Goal: Task Accomplishment & Management: Use online tool/utility

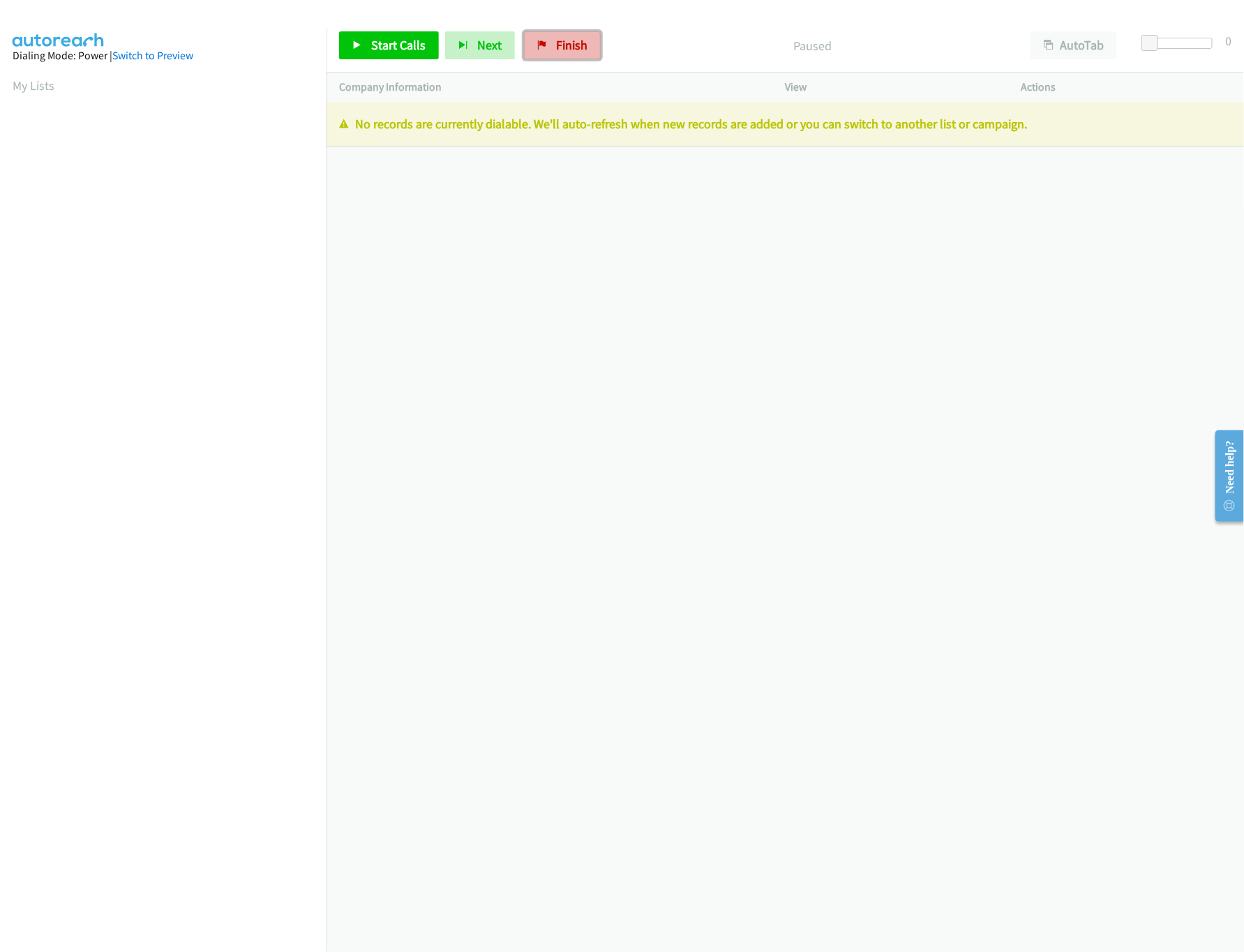
click at [553, 55] on link "Finish" at bounding box center [562, 45] width 77 height 28
drag, startPoint x: 562, startPoint y: 55, endPoint x: 859, endPoint y: 189, distance: 325.8
click at [562, 55] on link "Finish" at bounding box center [562, 45] width 77 height 28
click at [562, 42] on span "Finish" at bounding box center [571, 44] width 31 height 16
click at [711, 472] on div "+1 415-964-1034 Call failed - Please reload the list and try again The Callbar …" at bounding box center [785, 527] width 917 height 850
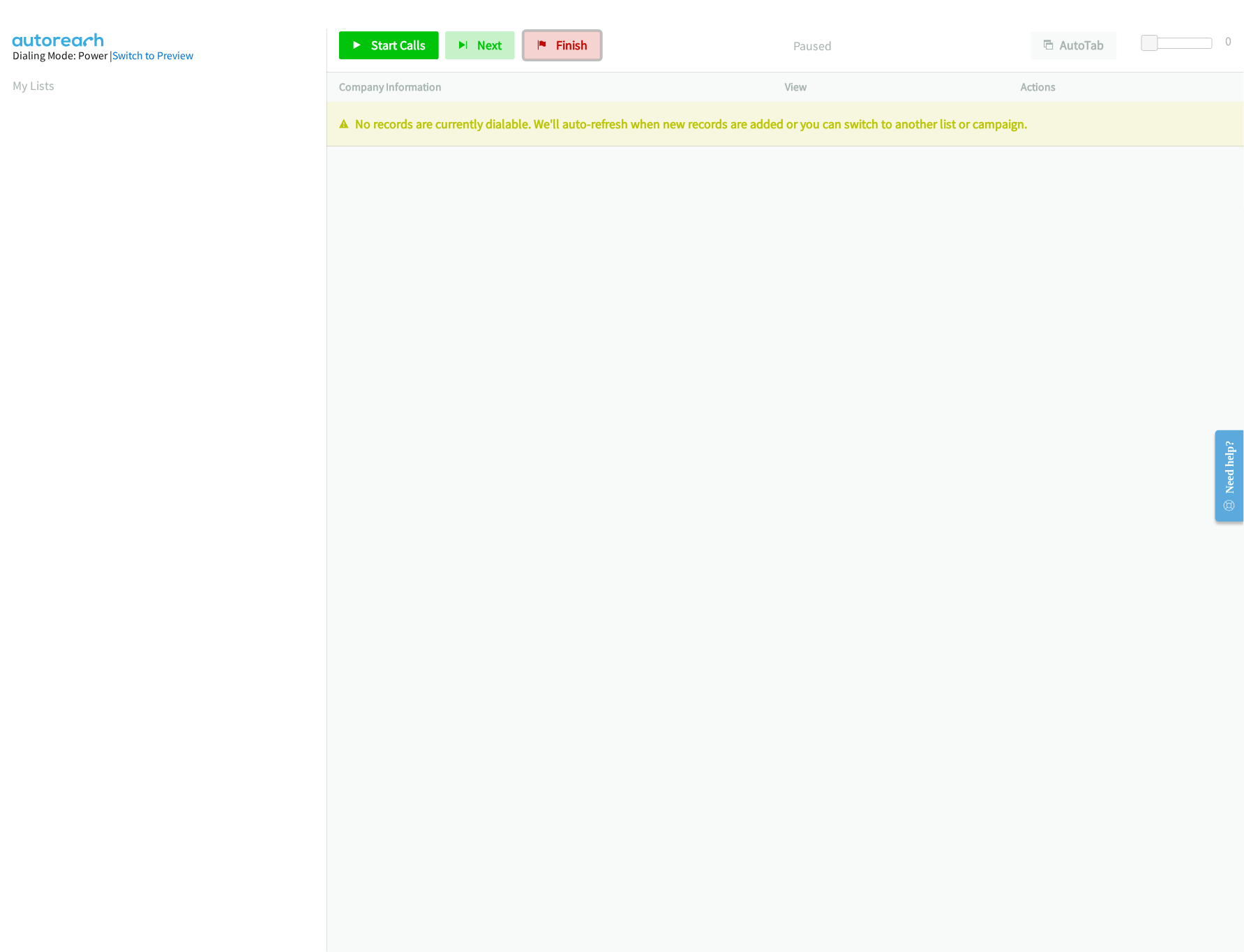
drag, startPoint x: 578, startPoint y: 38, endPoint x: 681, endPoint y: 55, distance: 104.4
click at [578, 38] on span "Finish" at bounding box center [571, 44] width 31 height 16
click at [570, 48] on span "Finish" at bounding box center [571, 44] width 31 height 16
click at [562, 37] on span "Finish" at bounding box center [571, 44] width 31 height 16
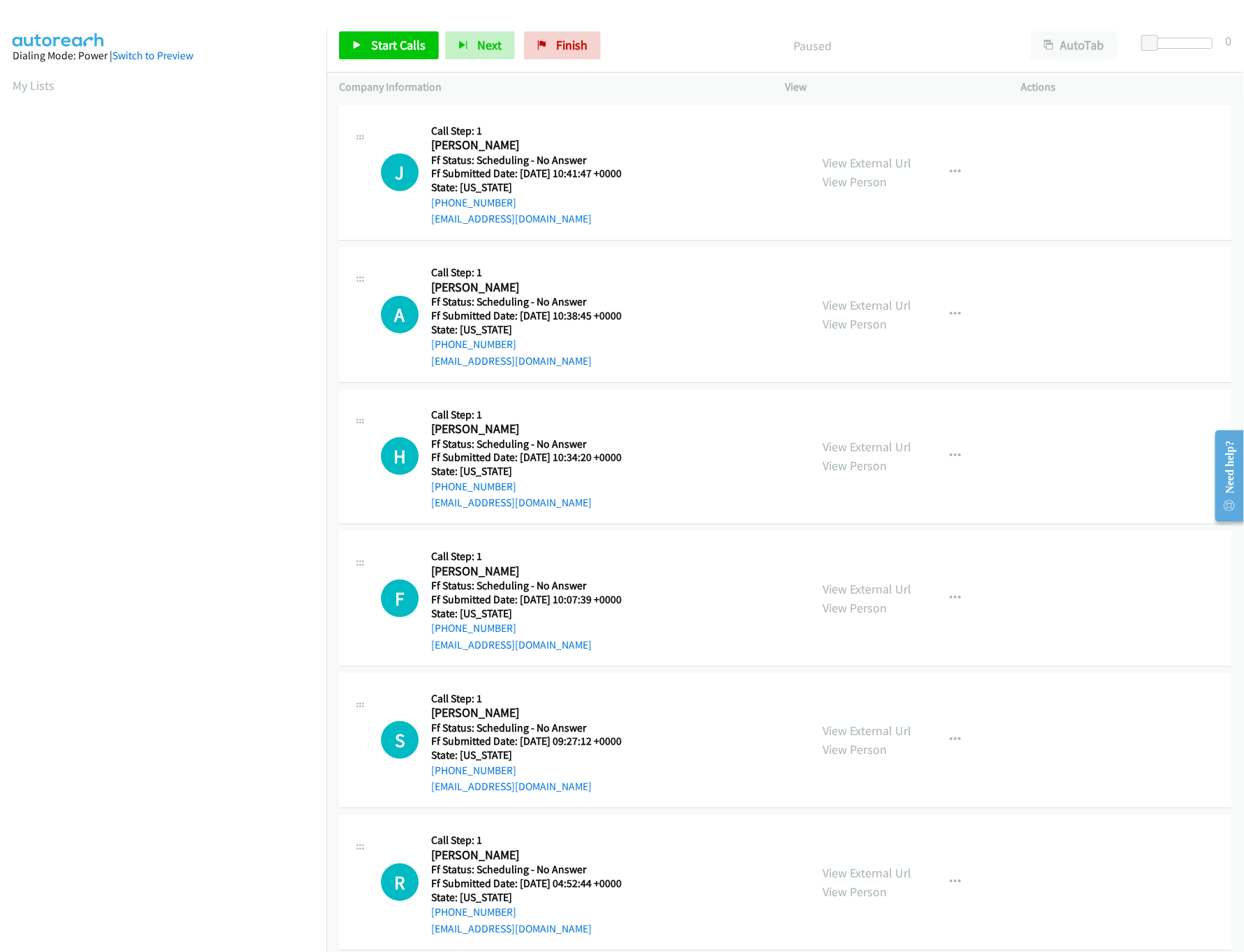
scroll to position [0, 5]
click at [309, 107] on iframe at bounding box center [169, 439] width 314 height 663
click at [389, 46] on span "Start Calls" at bounding box center [399, 44] width 54 height 16
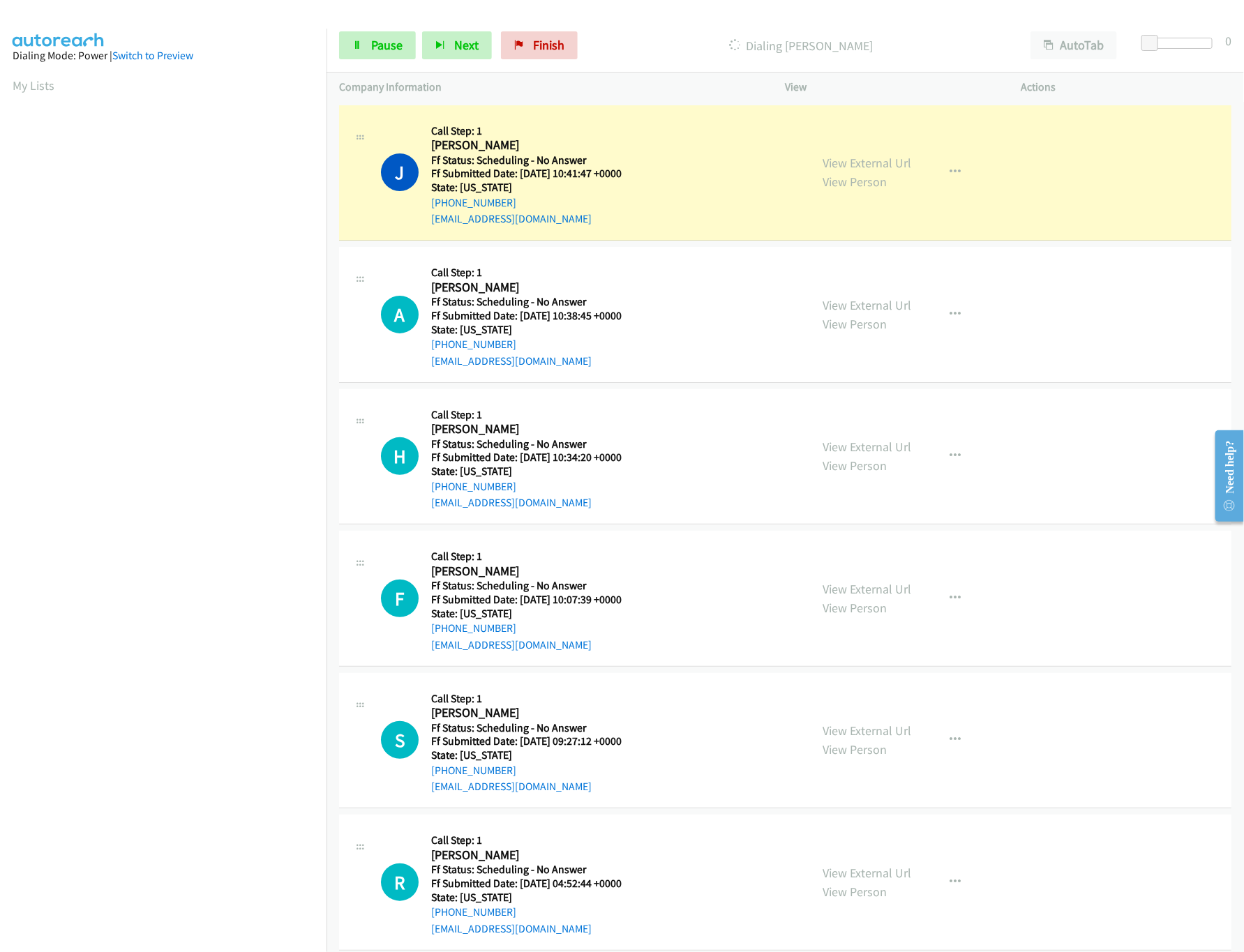
click at [857, 170] on div "View External Url View Person" at bounding box center [867, 173] width 88 height 37
click at [857, 169] on link "View External Url" at bounding box center [867, 162] width 88 height 16
drag, startPoint x: 1152, startPoint y: 40, endPoint x: 1174, endPoint y: 41, distance: 22.0
click at [1174, 41] on span at bounding box center [1167, 43] width 17 height 17
click at [390, 63] on div "Start Calls Pause Next Finish Dialing Jeff Courtois AutoTab AutoTab 11" at bounding box center [785, 45] width 917 height 54
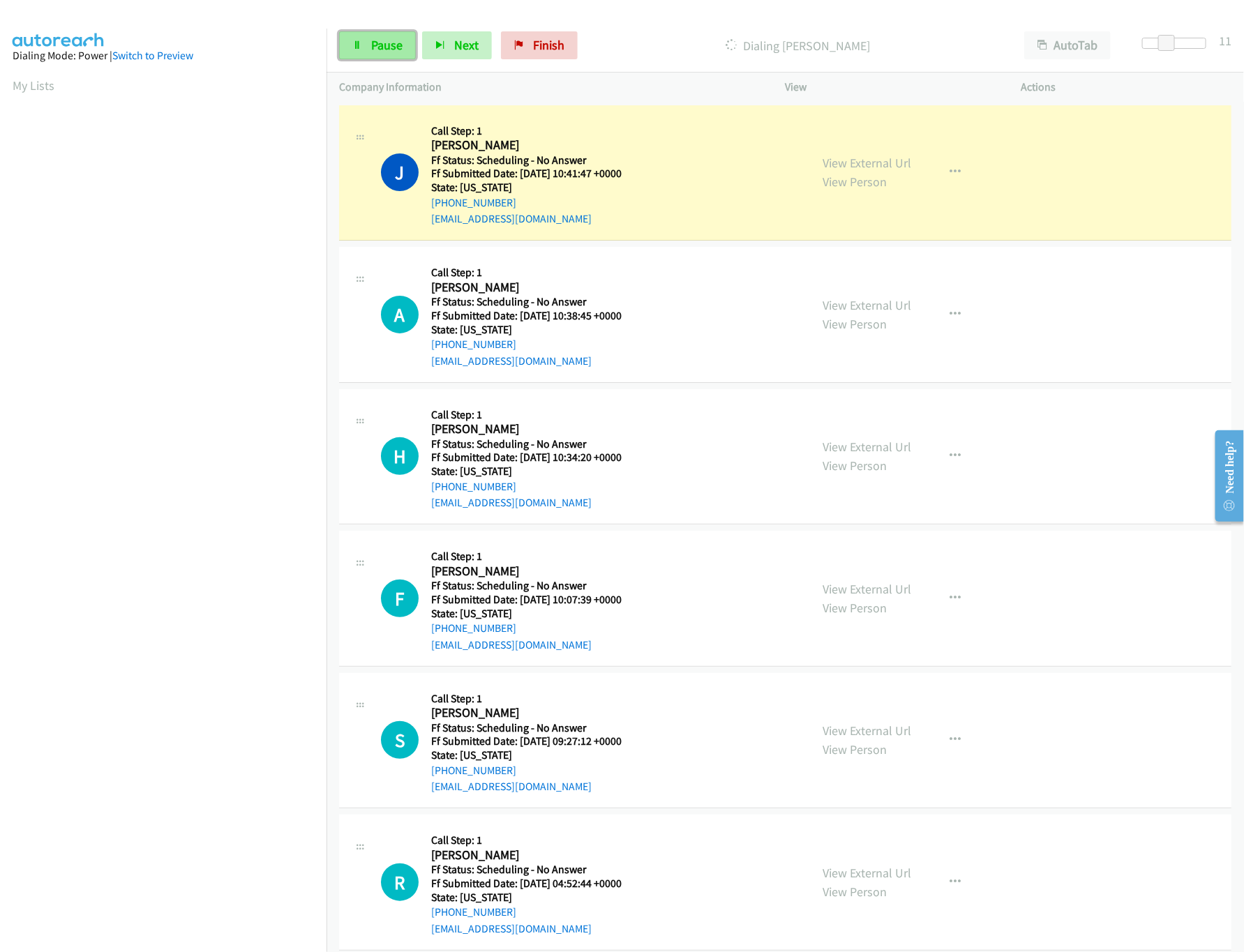
click at [385, 46] on span "Pause" at bounding box center [387, 44] width 31 height 16
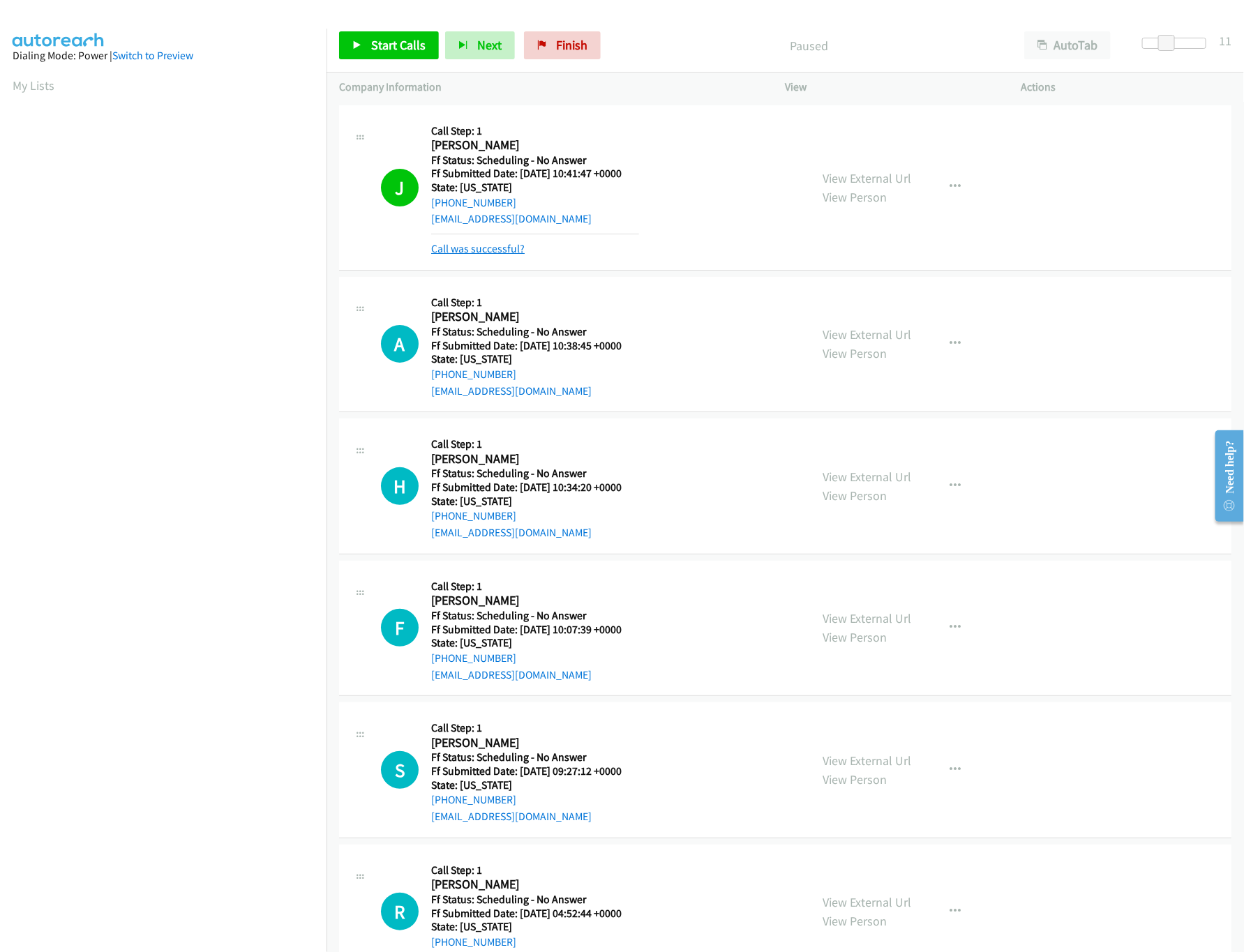
click at [490, 254] on link "Call was successful?" at bounding box center [478, 249] width 94 height 14
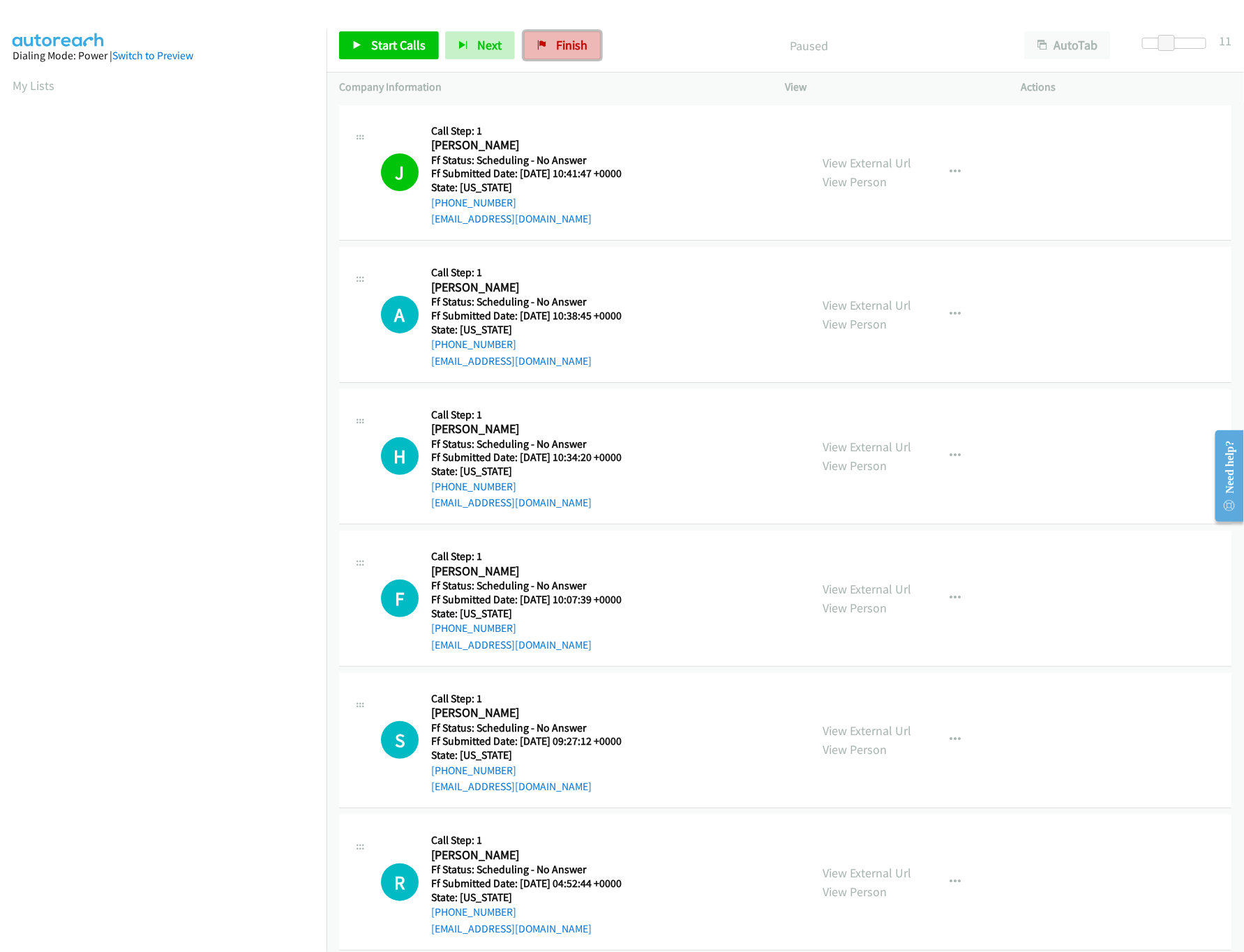
click at [572, 41] on span "Finish" at bounding box center [571, 44] width 31 height 16
drag, startPoint x: 581, startPoint y: 60, endPoint x: 694, endPoint y: 82, distance: 115.1
click at [581, 60] on link "Finish" at bounding box center [562, 45] width 77 height 28
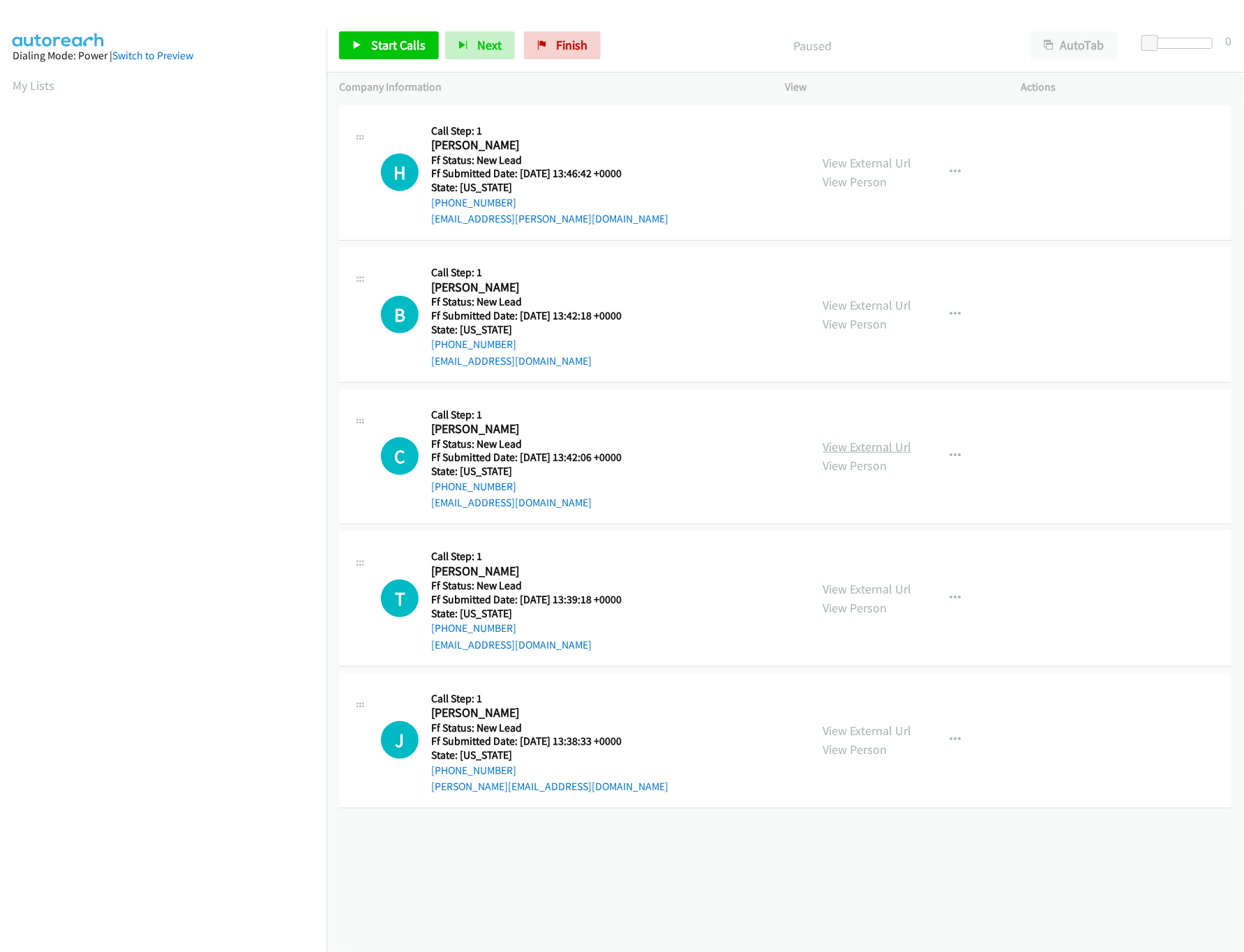
click at [853, 445] on link "View External Url" at bounding box center [867, 446] width 88 height 16
click at [882, 309] on link "View External Url" at bounding box center [867, 305] width 88 height 16
click at [882, 164] on link "View External Url" at bounding box center [867, 162] width 88 height 16
click at [434, 40] on link "Start Calls" at bounding box center [389, 45] width 99 height 28
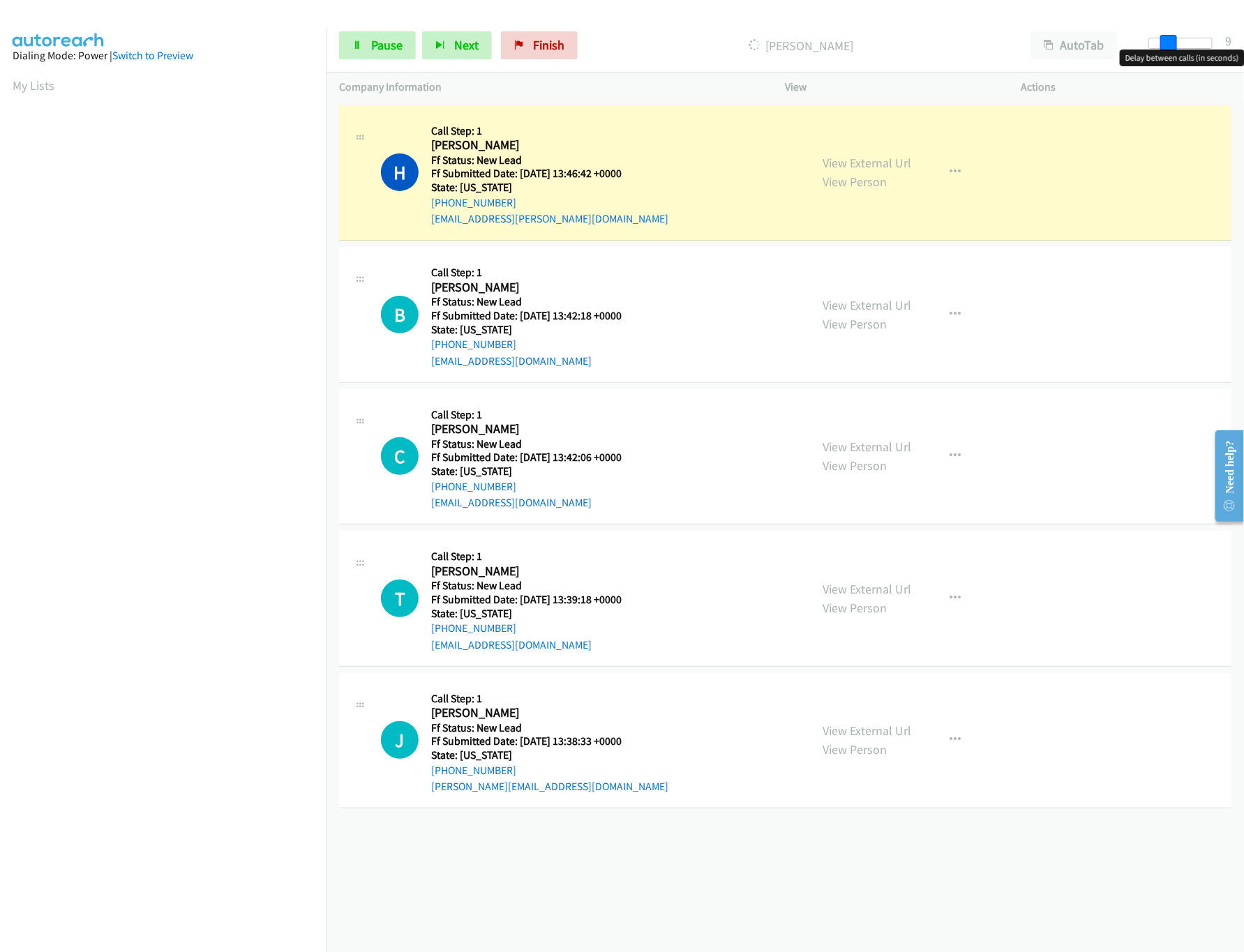
click at [1167, 42] on div at bounding box center [1181, 42] width 65 height 11
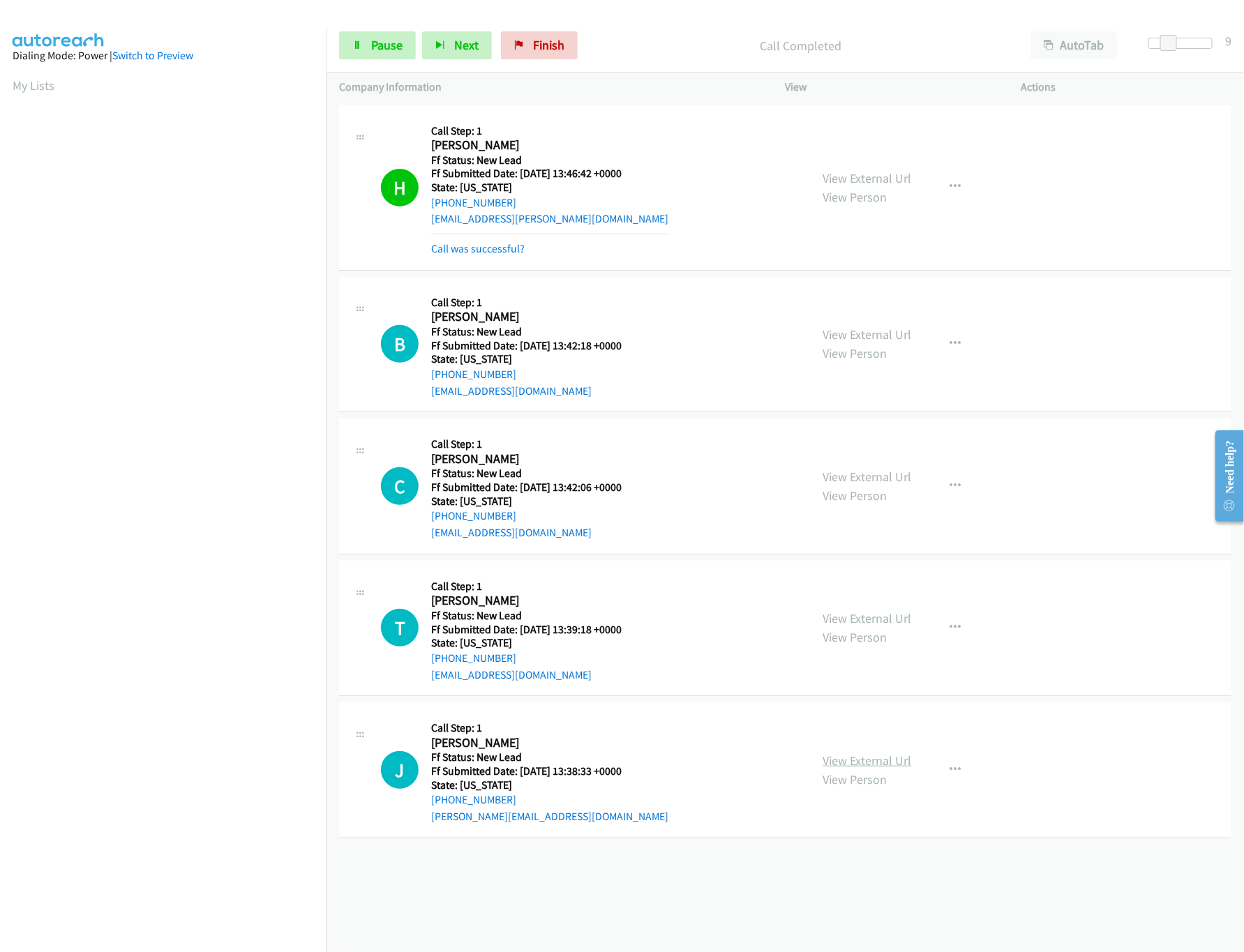
click at [859, 767] on link "View External Url" at bounding box center [867, 761] width 88 height 16
click at [869, 618] on link "View External Url" at bounding box center [867, 618] width 88 height 16
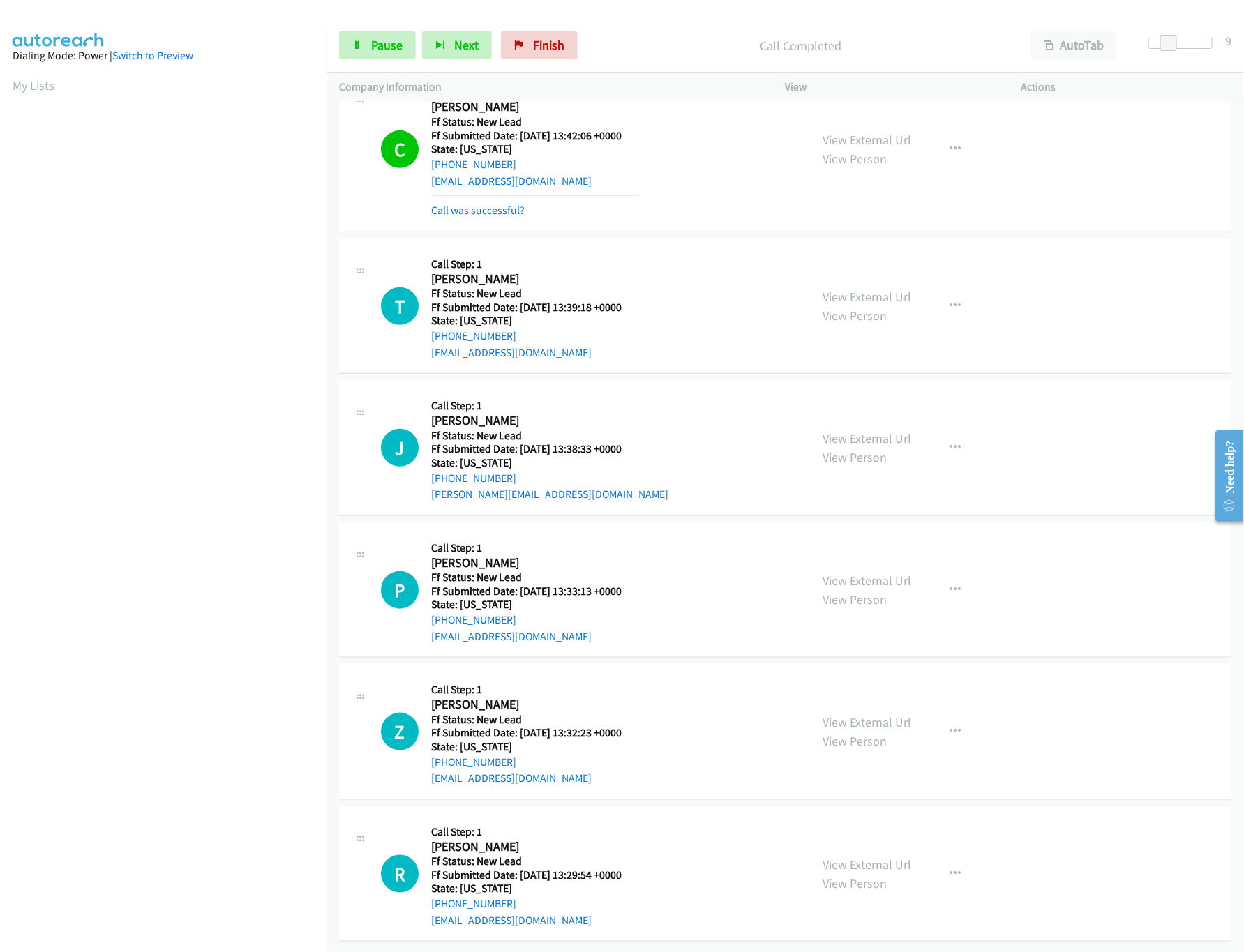
scroll to position [400, 0]
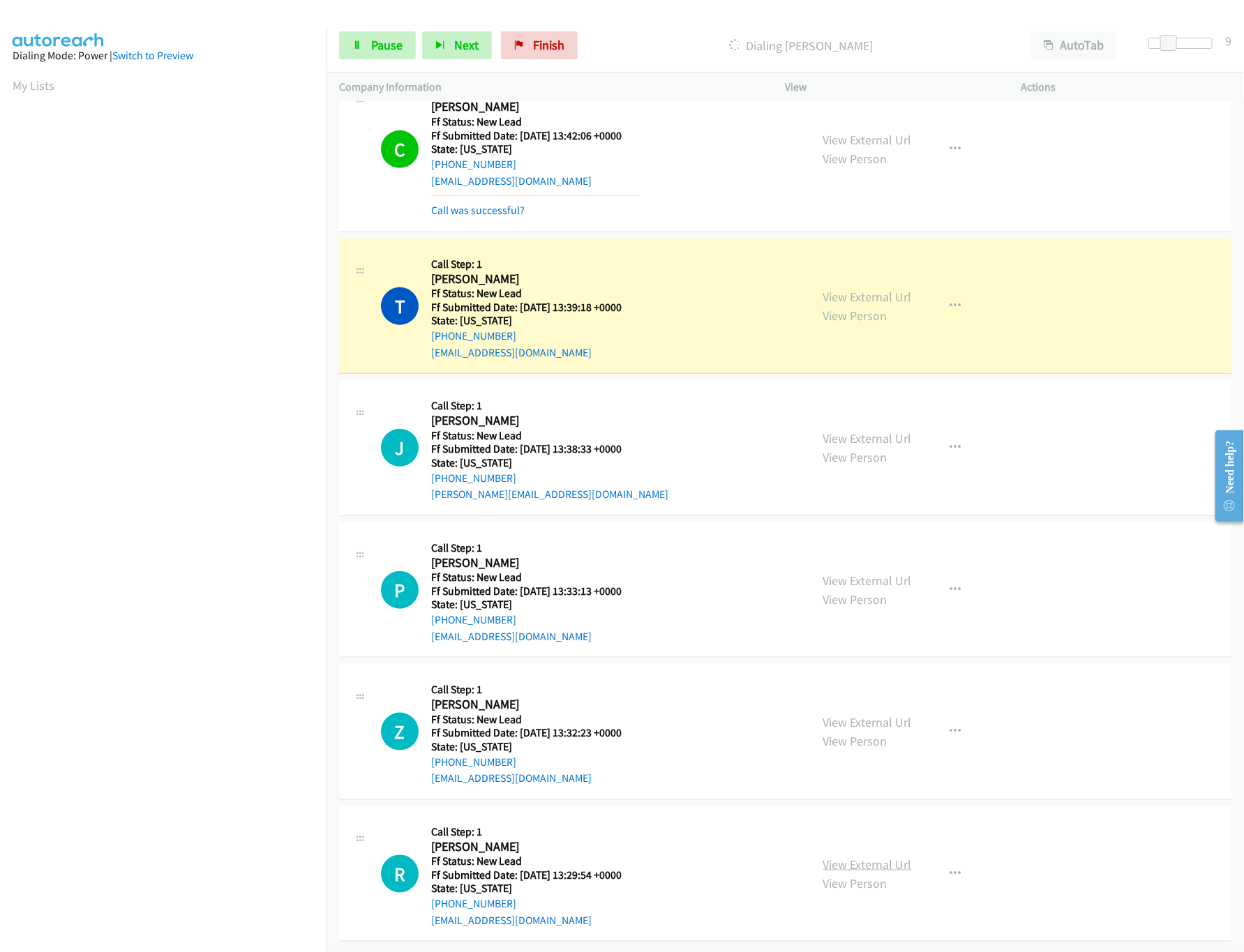
click at [859, 857] on link "View External Url" at bounding box center [867, 864] width 88 height 16
click at [878, 695] on div "View External Url View Person View External Url Email Schedule/Manage Callback …" at bounding box center [935, 732] width 248 height 110
click at [880, 714] on link "View External Url" at bounding box center [867, 722] width 88 height 16
click at [875, 573] on link "View External Url" at bounding box center [867, 581] width 88 height 16
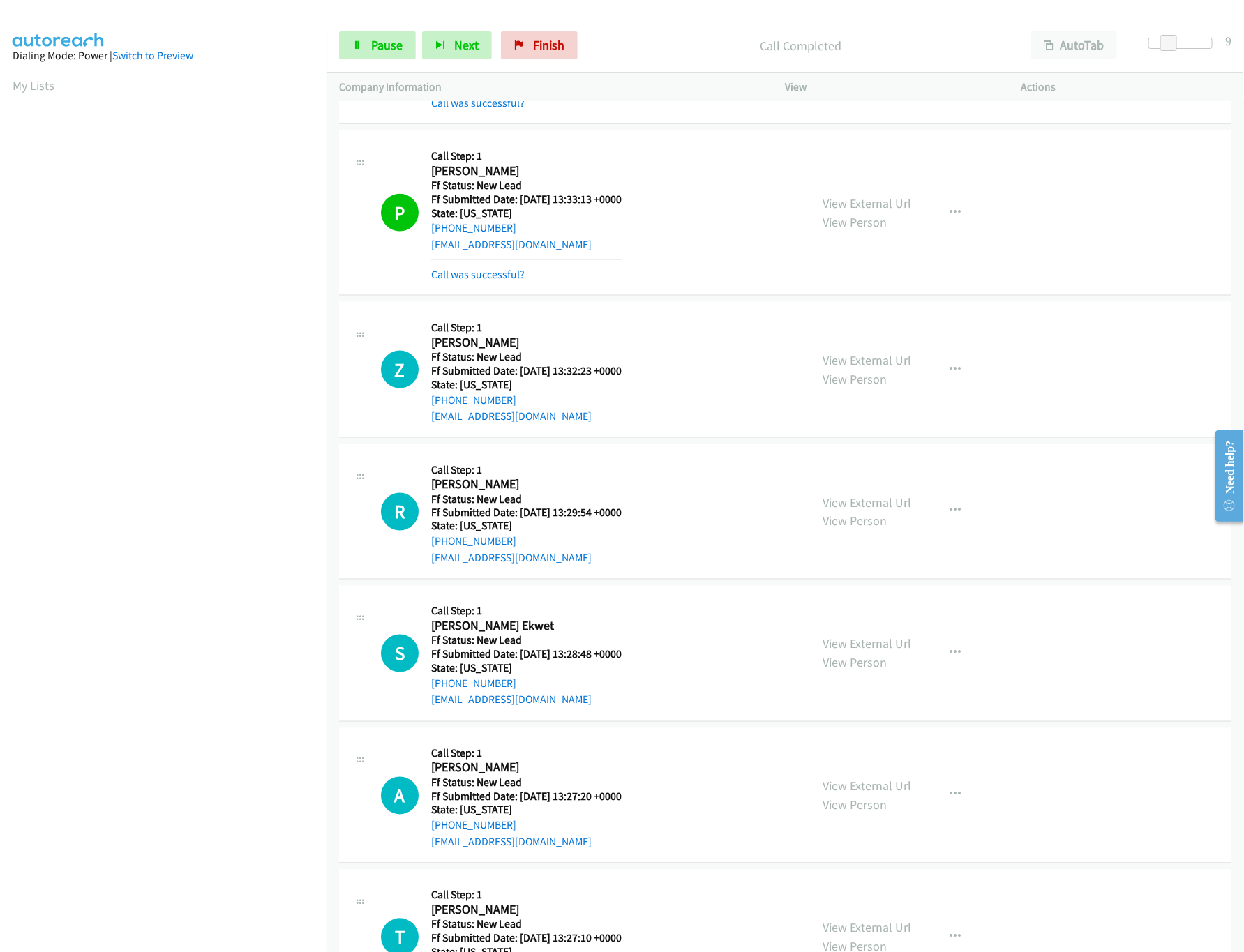
scroll to position [917, 0]
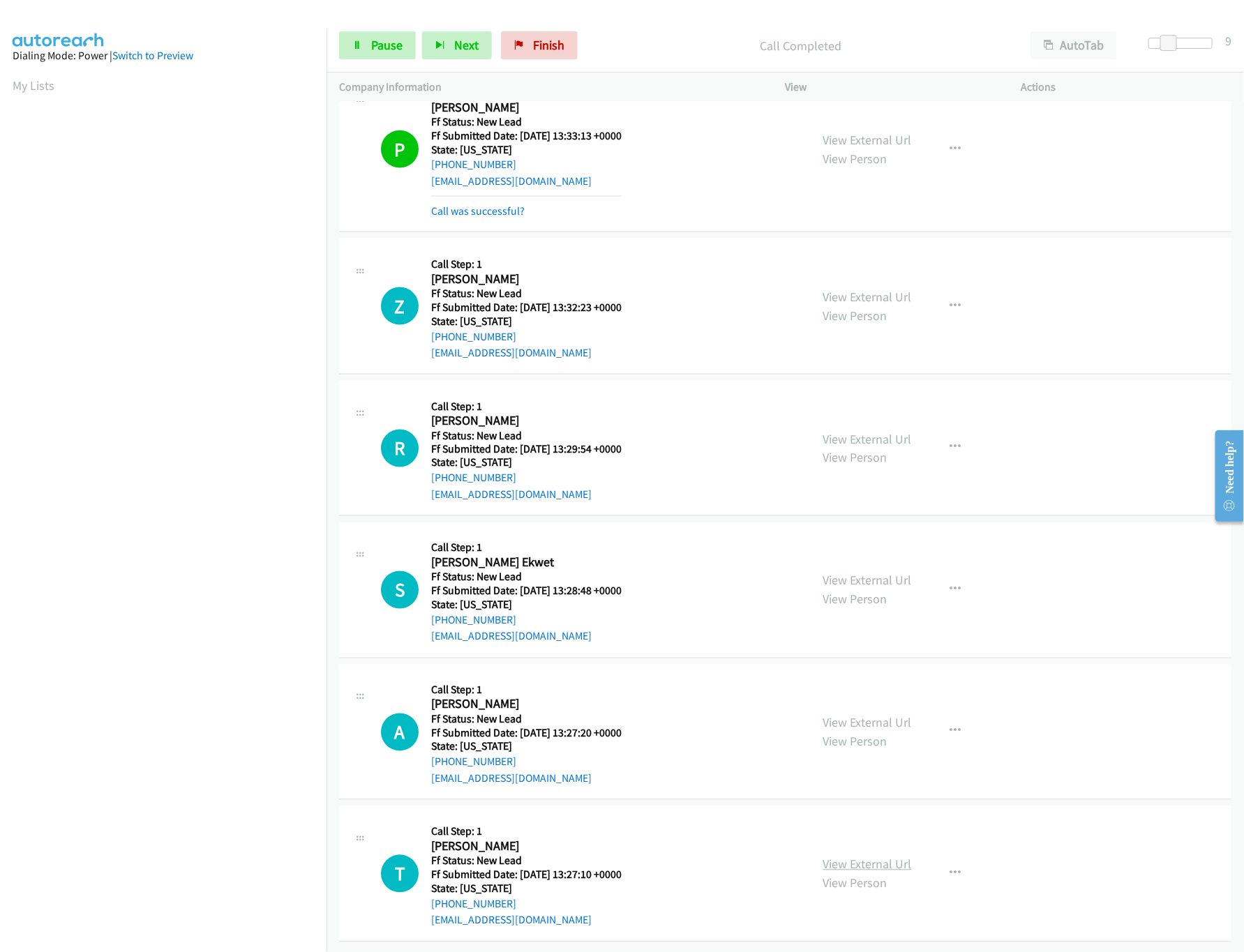
click at [853, 857] on link "View External Url" at bounding box center [867, 864] width 88 height 16
click at [873, 715] on link "View External Url" at bounding box center [867, 722] width 88 height 16
click at [876, 573] on link "View External Url" at bounding box center [867, 581] width 88 height 16
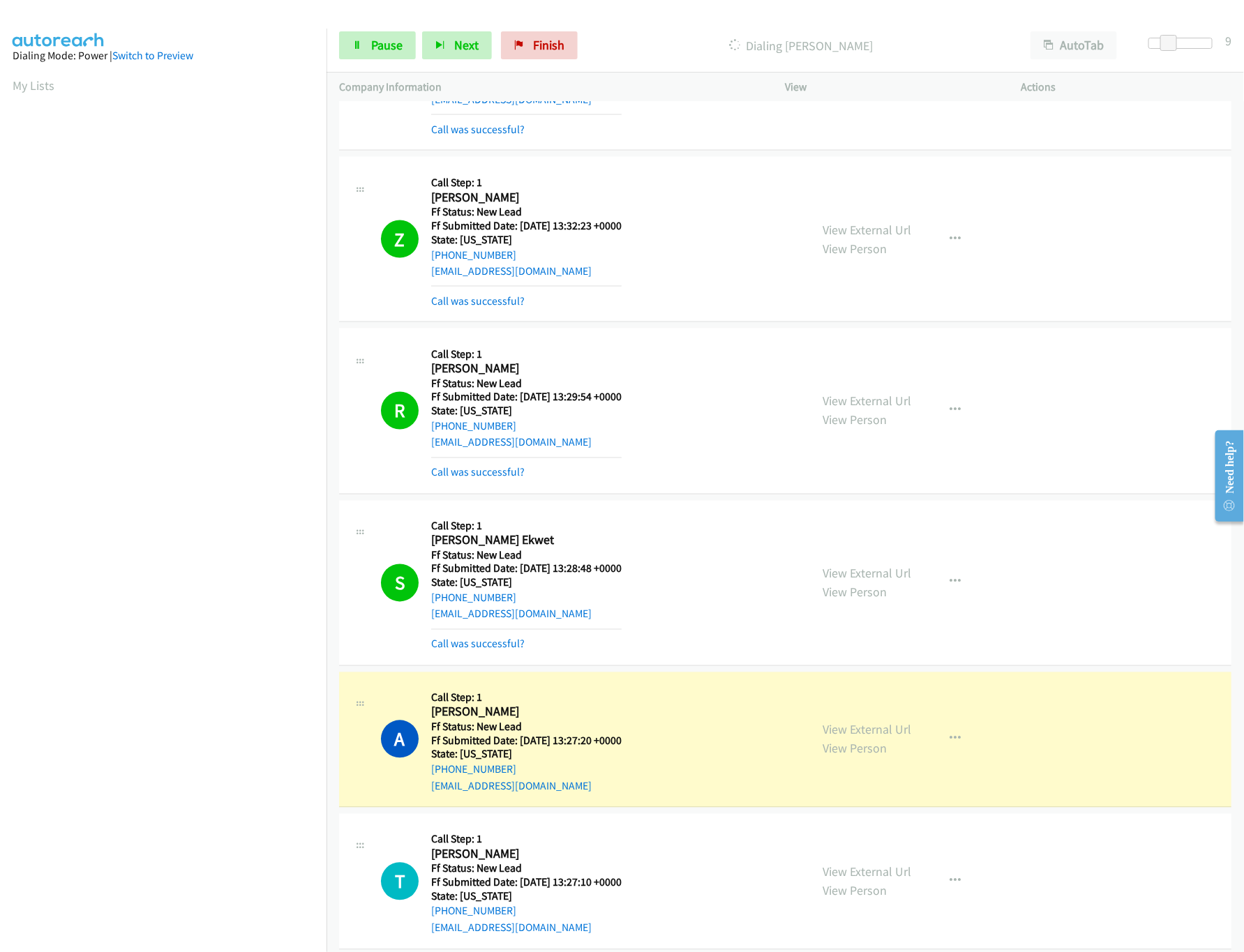
scroll to position [1007, 0]
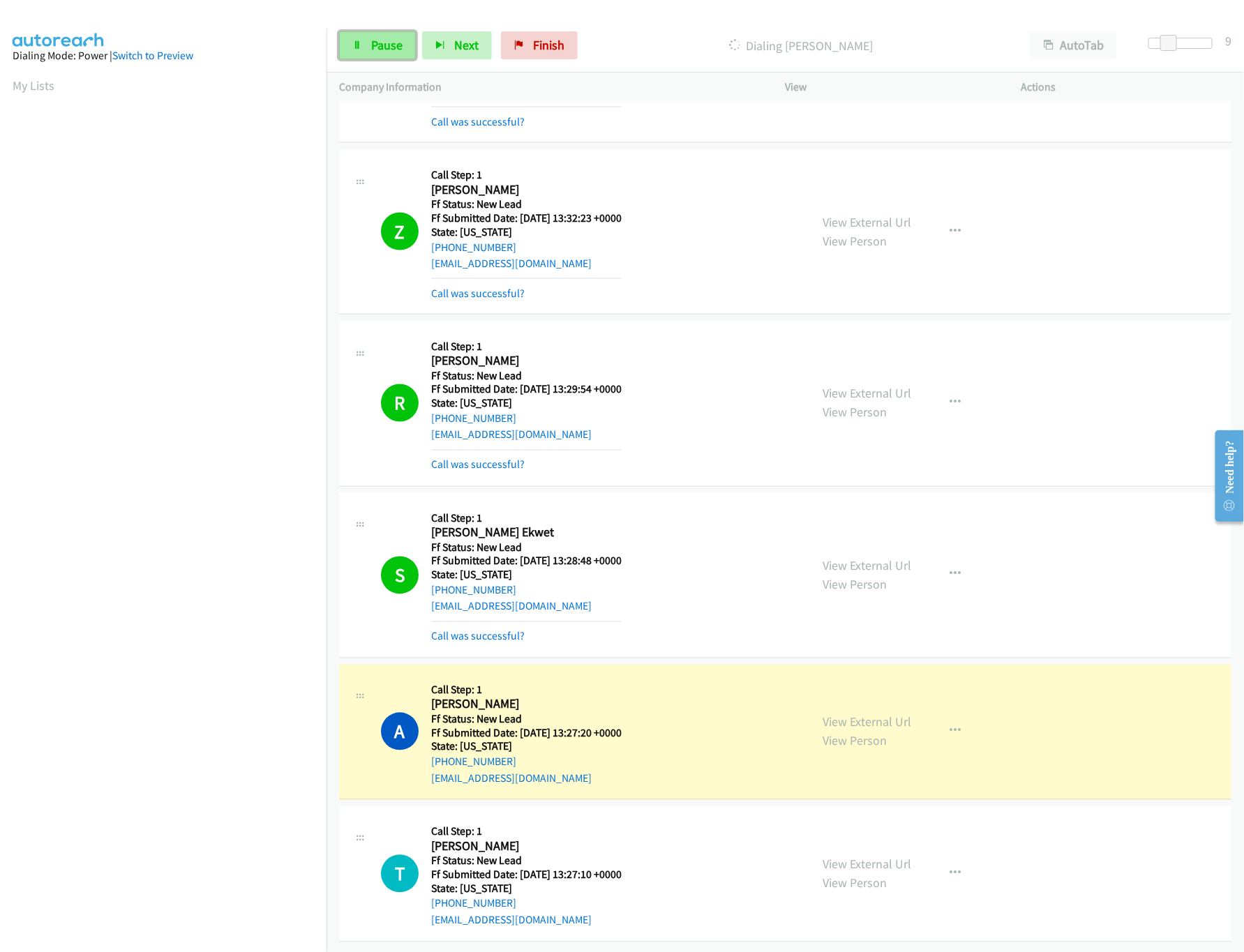
click at [389, 42] on span "Pause" at bounding box center [387, 44] width 31 height 16
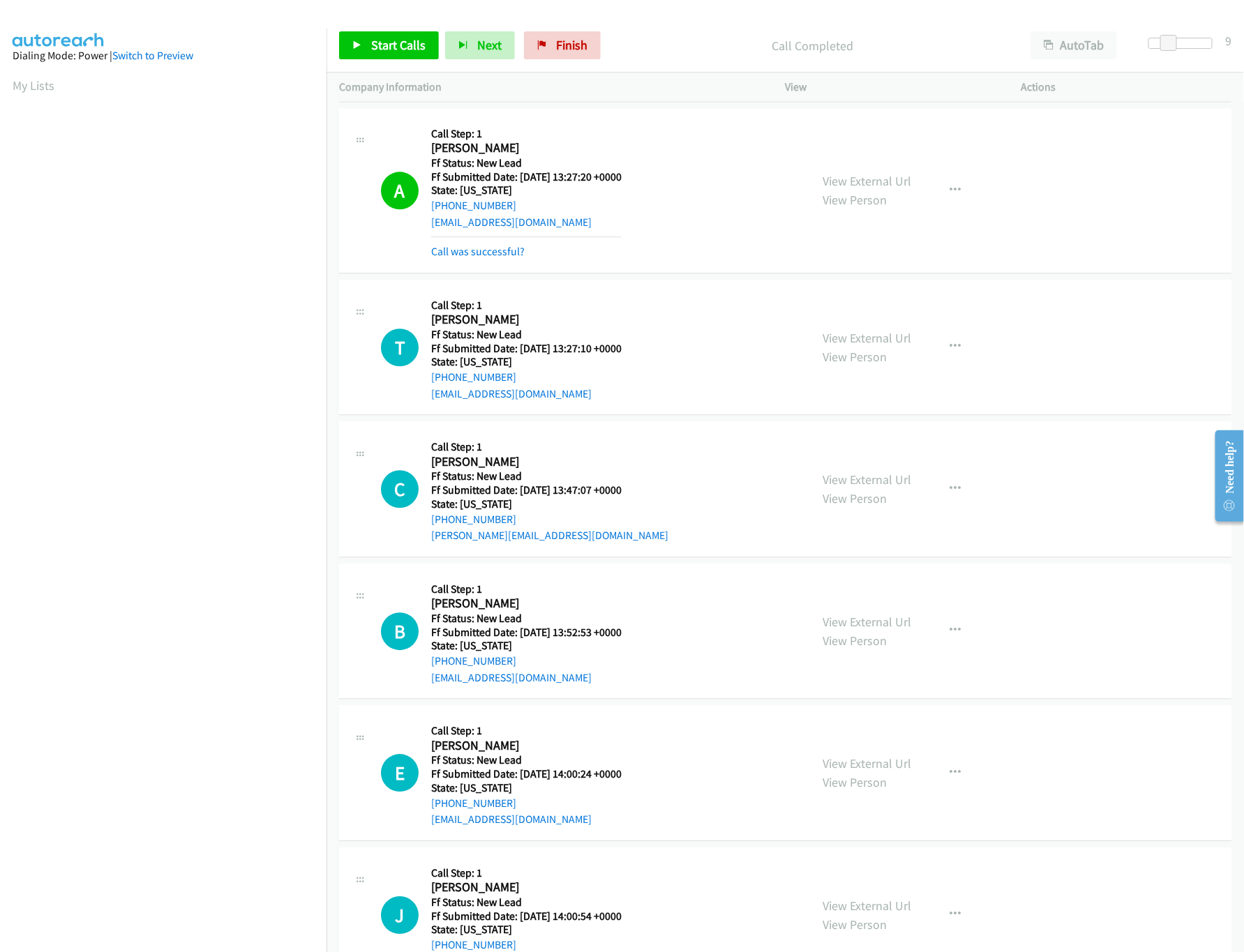
scroll to position [1604, 0]
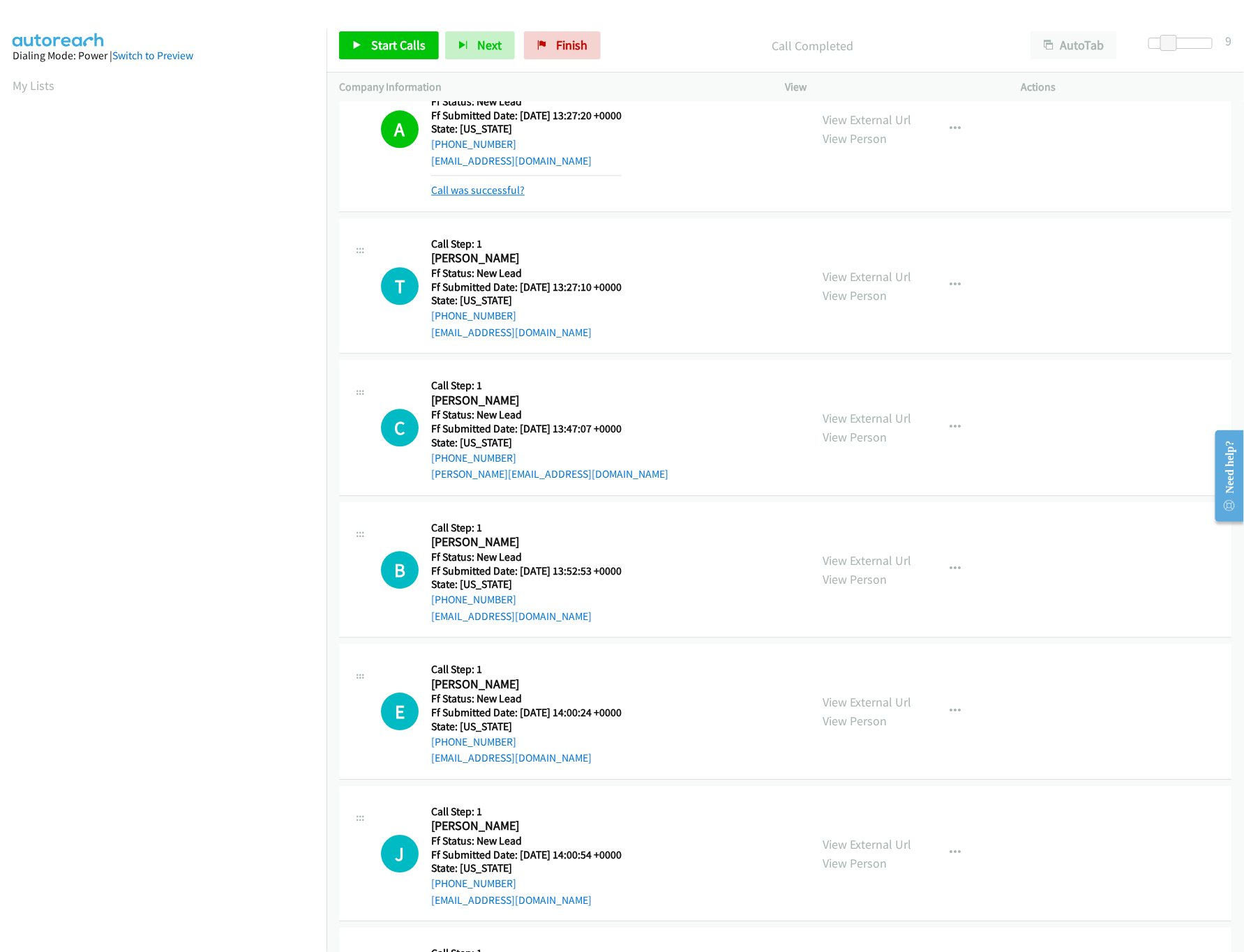
click at [482, 196] on link "Call was successful?" at bounding box center [478, 190] width 94 height 14
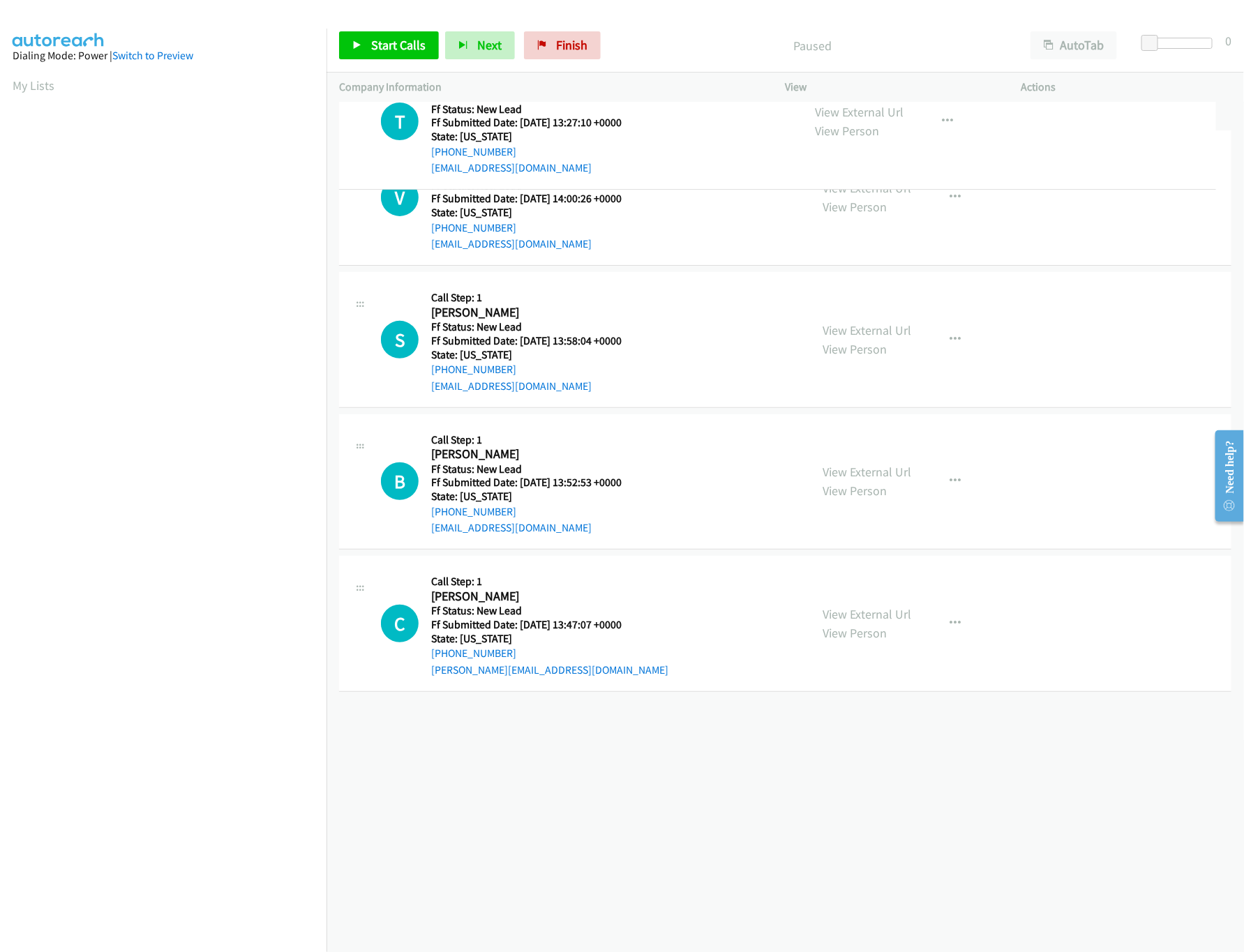
drag, startPoint x: 620, startPoint y: 740, endPoint x: 561, endPoint y: 80, distance: 662.6
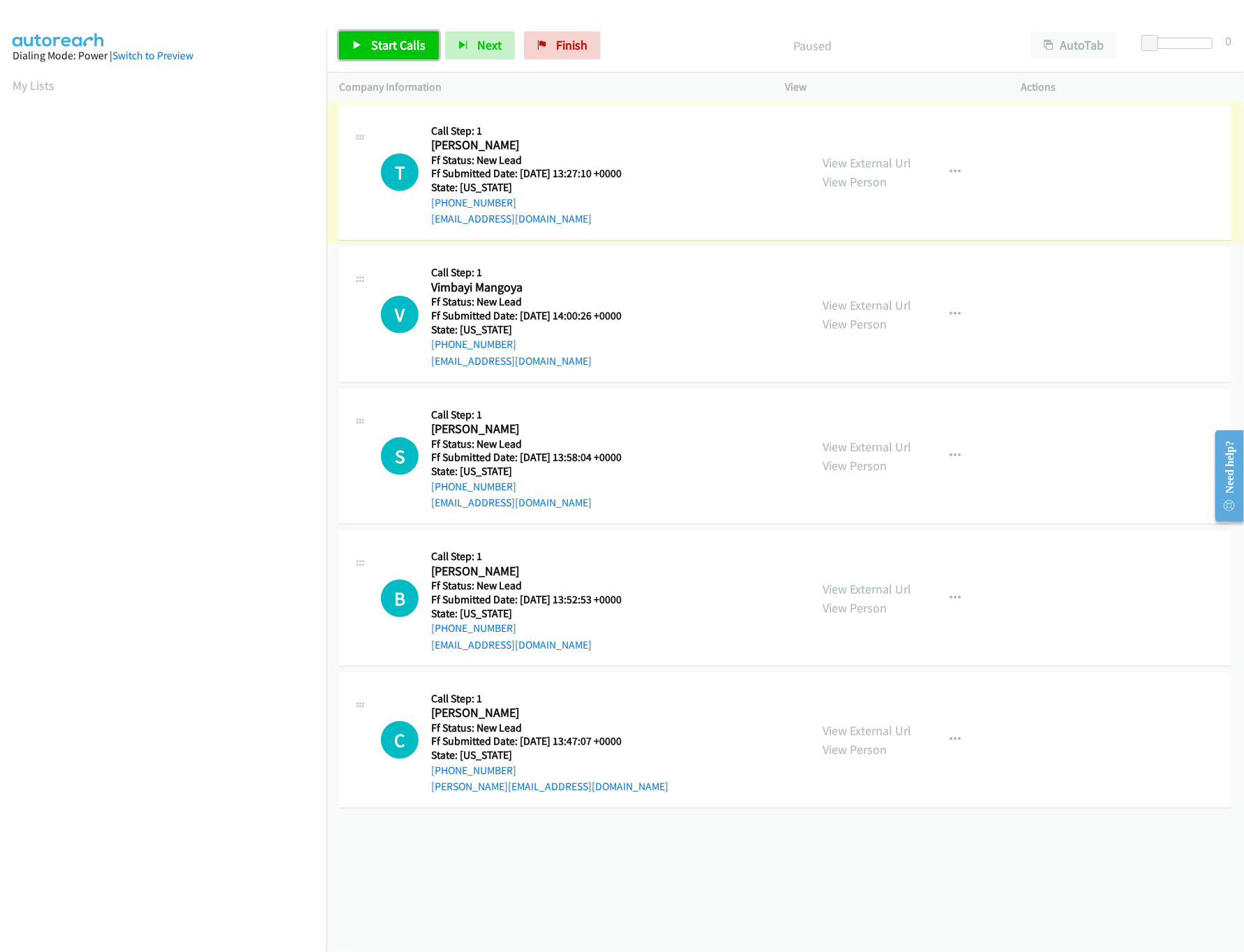
click at [411, 45] on span "Start Calls" at bounding box center [399, 44] width 54 height 16
click at [850, 303] on link "View External Url" at bounding box center [867, 305] width 88 height 16
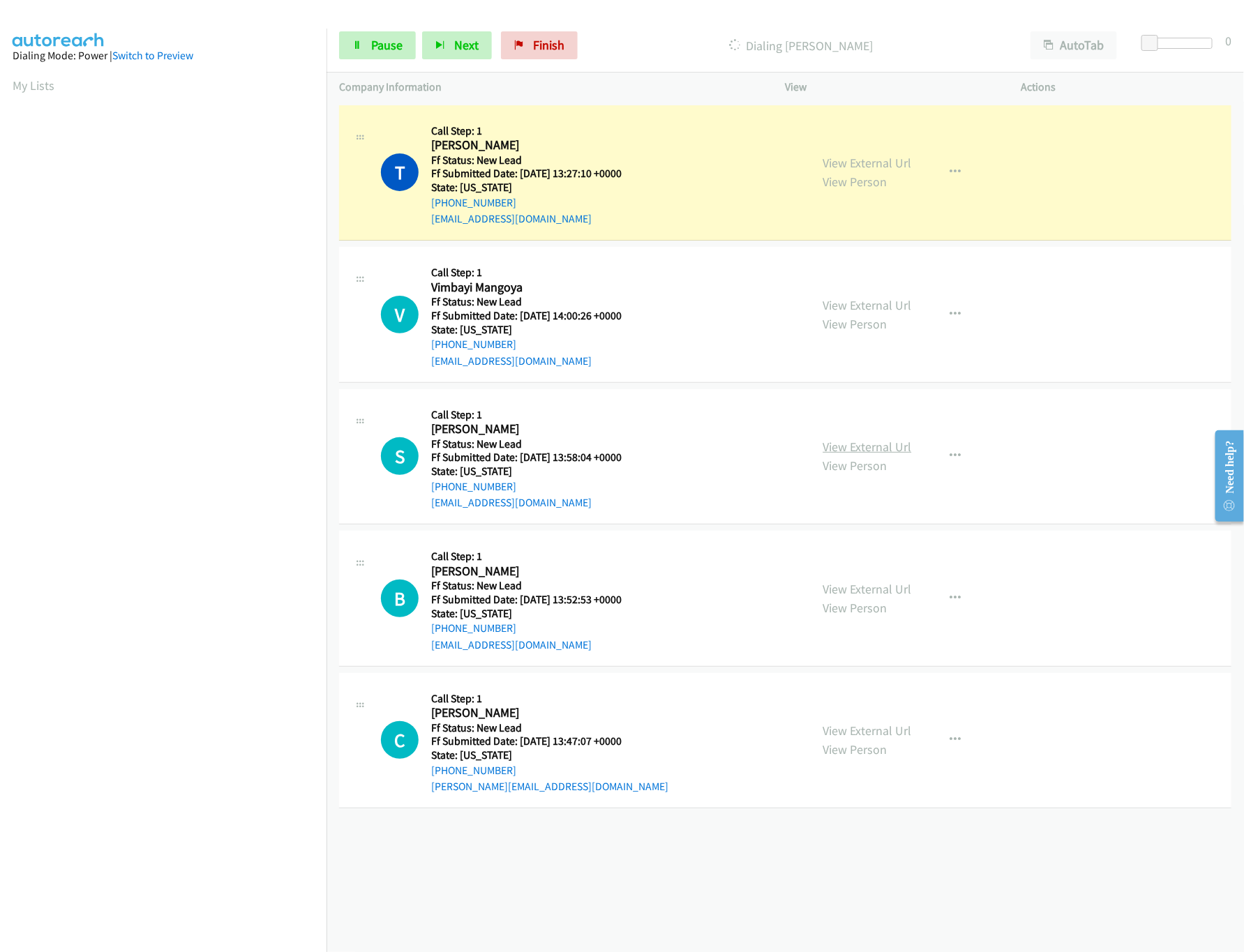
click at [884, 439] on link "View External Url" at bounding box center [867, 446] width 88 height 16
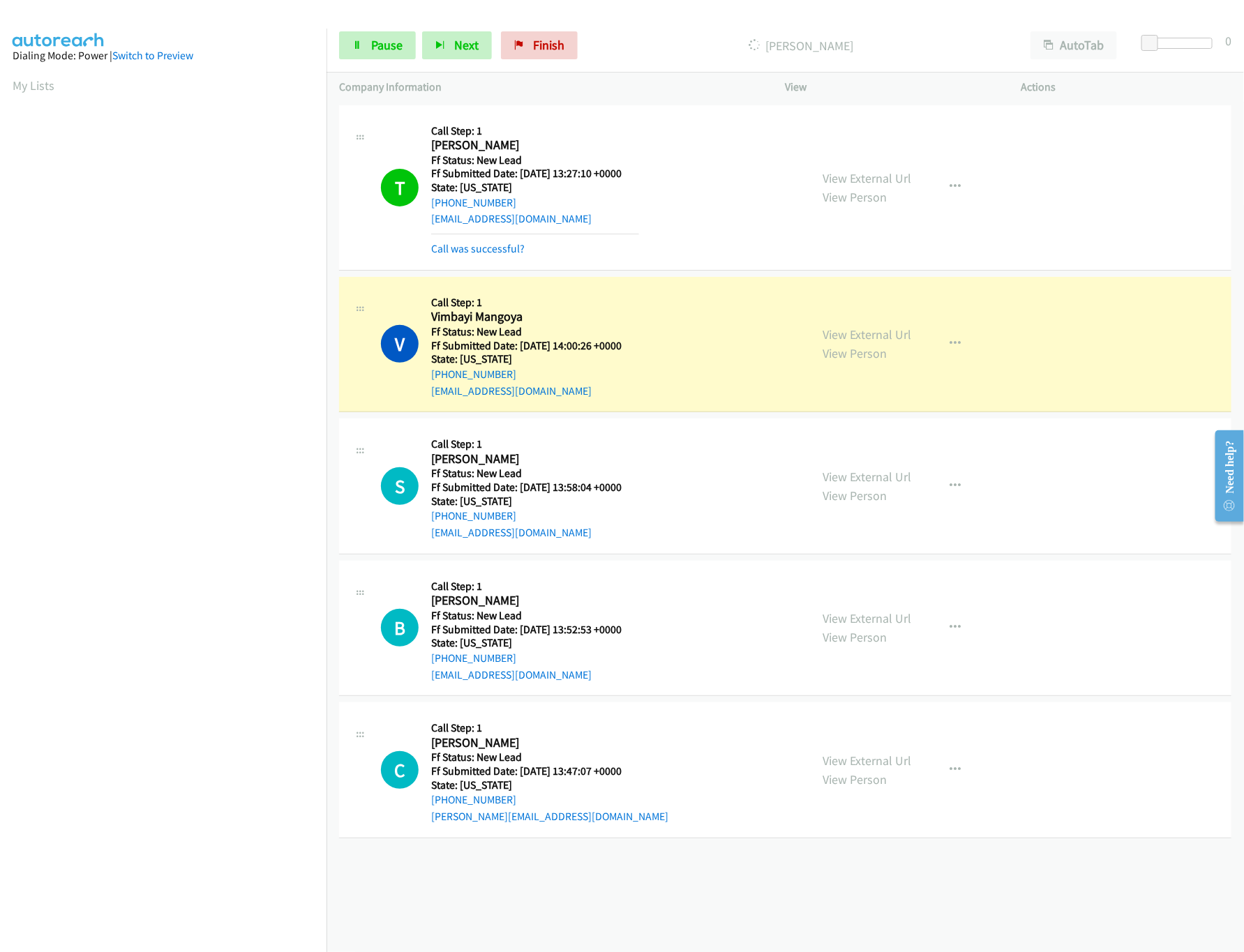
click at [850, 770] on div "View External Url View Person" at bounding box center [867, 770] width 88 height 37
click at [850, 765] on link "View External Url" at bounding box center [867, 761] width 88 height 16
click at [889, 625] on link "View External Url" at bounding box center [867, 618] width 88 height 16
click at [361, 48] on link "Pause" at bounding box center [378, 45] width 77 height 28
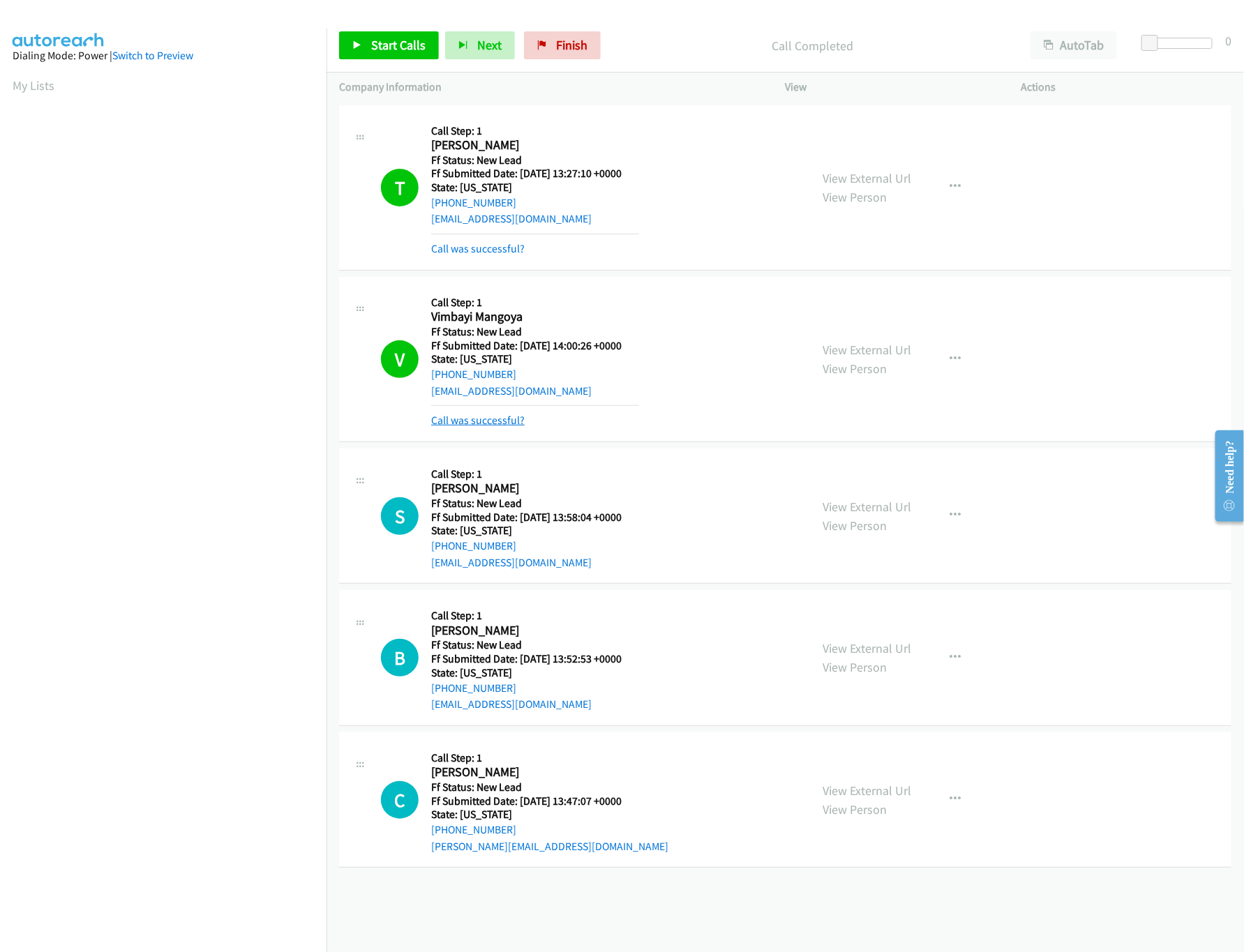
click at [481, 416] on link "Call was successful?" at bounding box center [478, 421] width 94 height 14
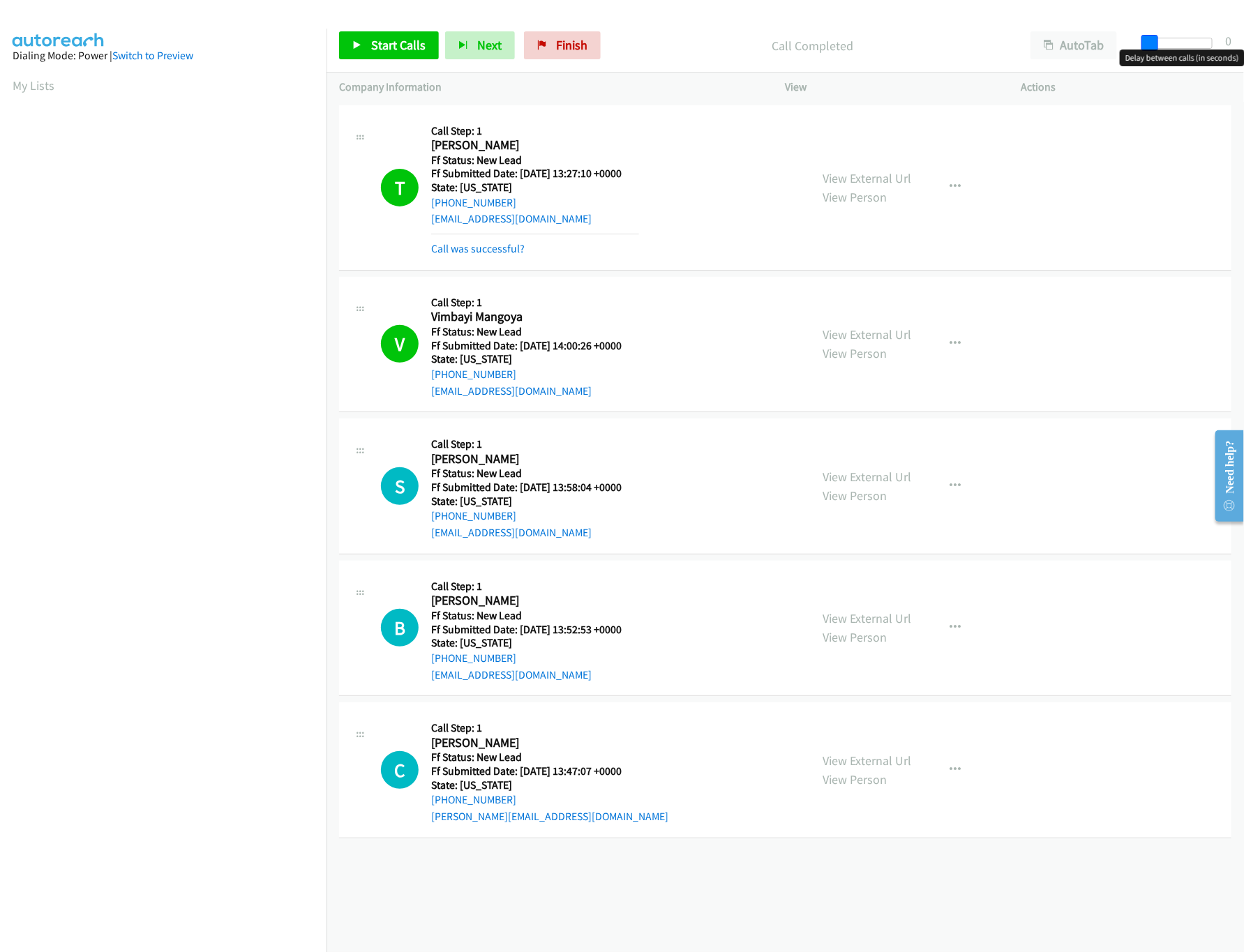
drag, startPoint x: 1147, startPoint y: 42, endPoint x: 1133, endPoint y: 42, distance: 14.0
click at [1133, 42] on div "Start Calls Pause Next Finish Call Completed AutoTab AutoTab 0" at bounding box center [785, 45] width 917 height 54
click at [403, 44] on span "Start Calls" at bounding box center [399, 44] width 54 height 16
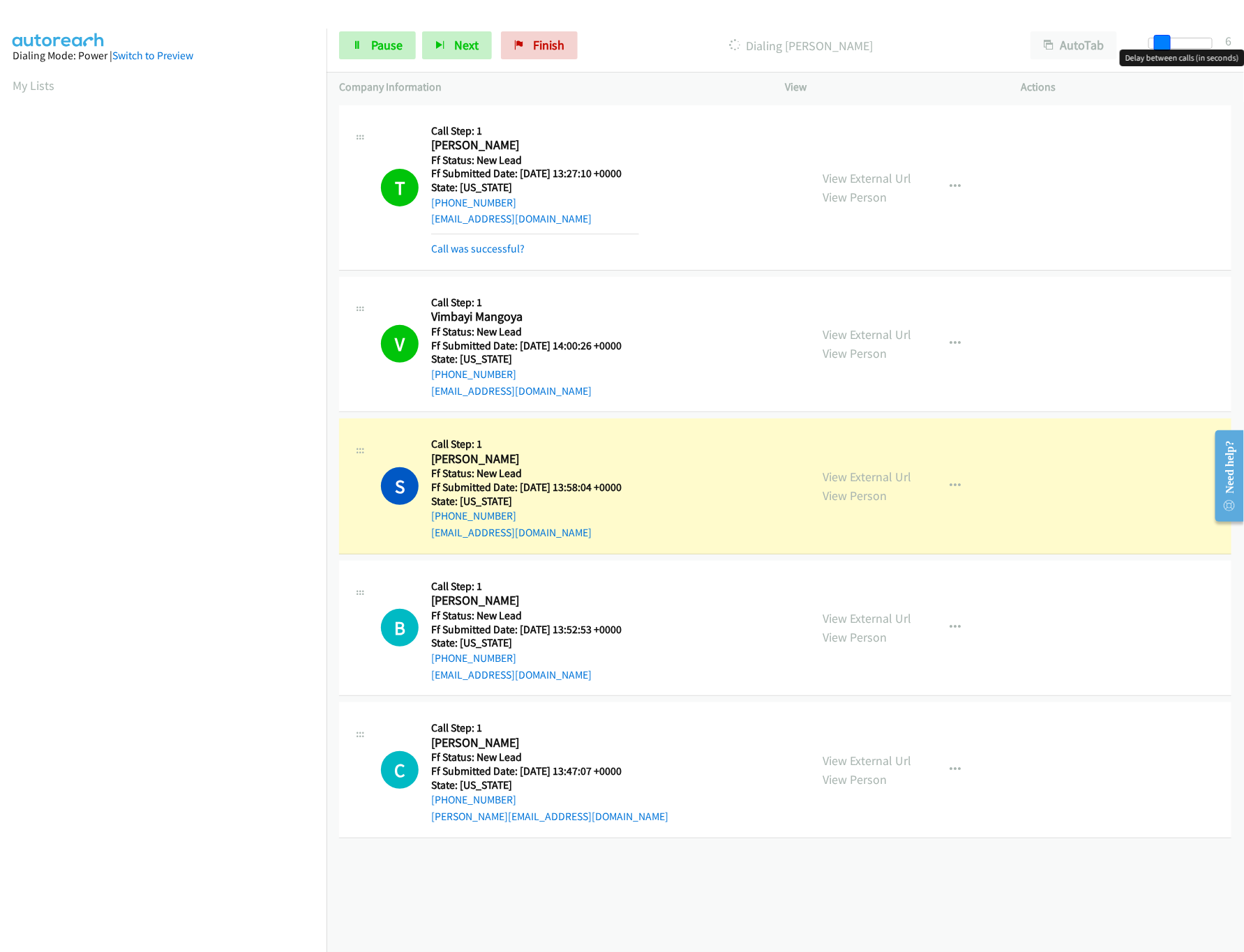
drag, startPoint x: 1150, startPoint y: 45, endPoint x: 1162, endPoint y: 45, distance: 12.0
click at [1162, 45] on span at bounding box center [1163, 43] width 17 height 17
click at [394, 64] on div "Start Calls Pause Next Finish Dialing Sara Daniels AutoTab AutoTab 6" at bounding box center [785, 45] width 917 height 54
click at [396, 51] on span "Pause" at bounding box center [387, 44] width 31 height 16
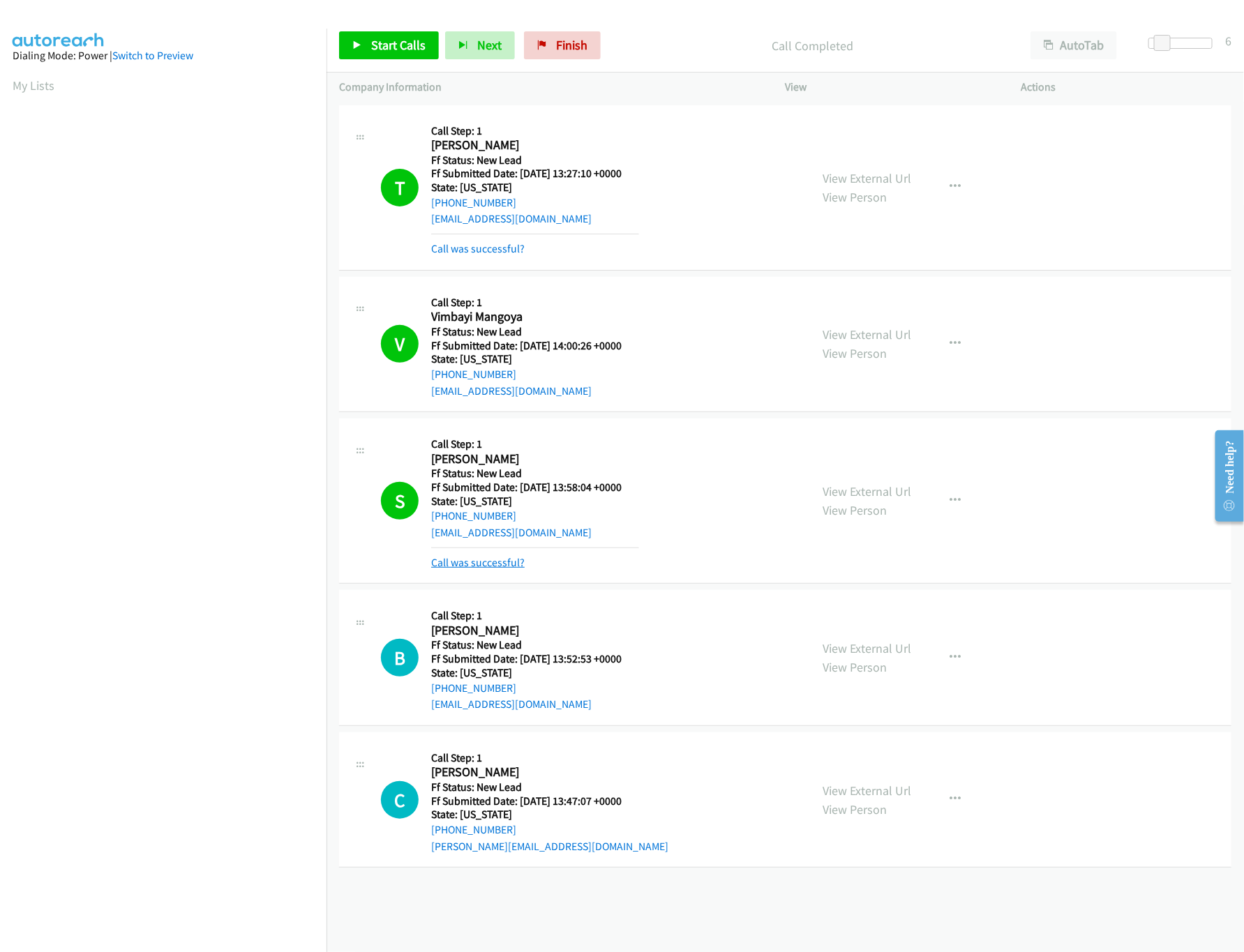
click at [498, 563] on link "Call was successful?" at bounding box center [478, 563] width 94 height 14
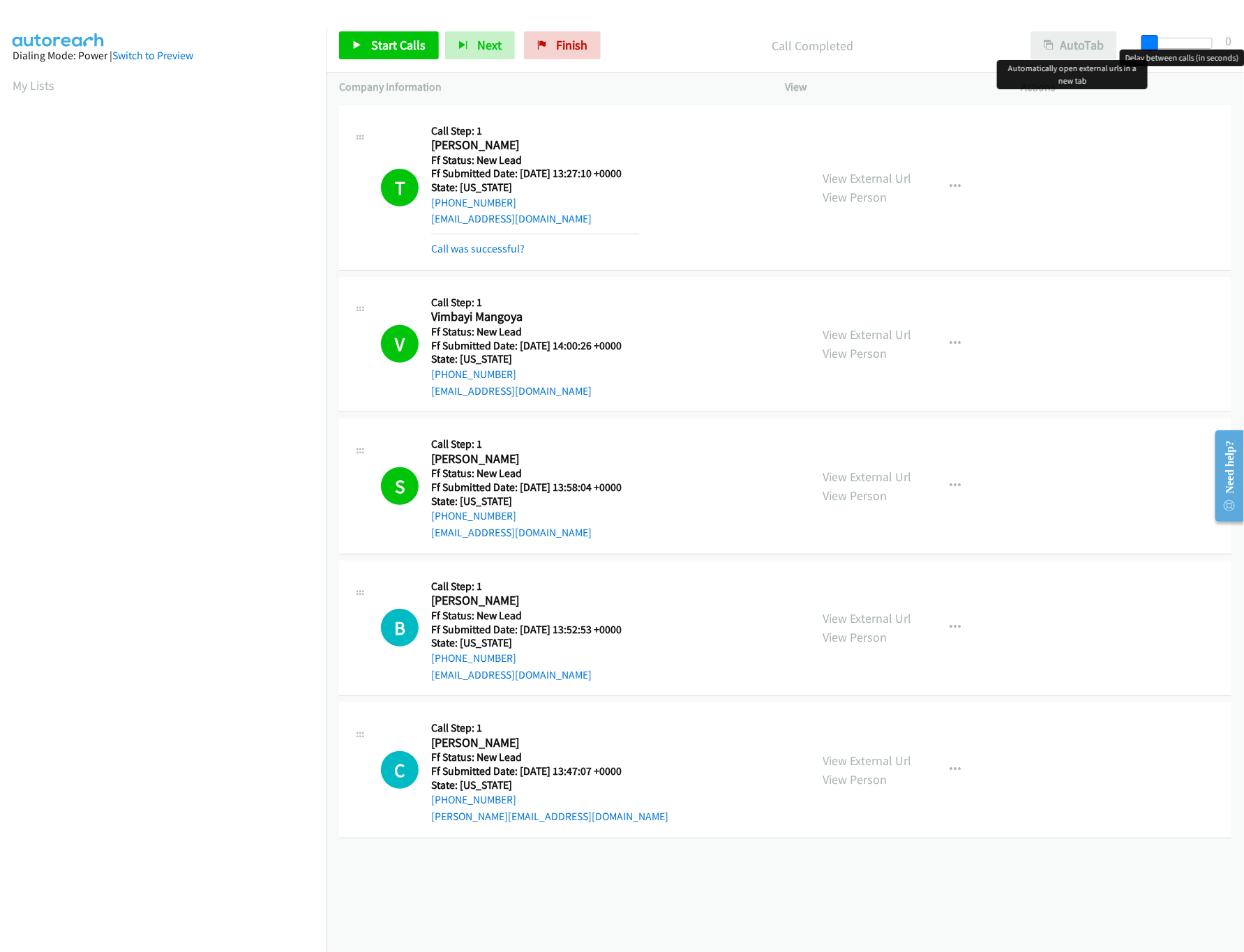
drag, startPoint x: 1171, startPoint y: 41, endPoint x: 1084, endPoint y: 46, distance: 87.1
click at [1084, 46] on div "Start Calls Pause Next Finish Call Completed AutoTab AutoTab 0" at bounding box center [785, 45] width 917 height 54
click at [413, 41] on span "Start Calls" at bounding box center [399, 44] width 54 height 16
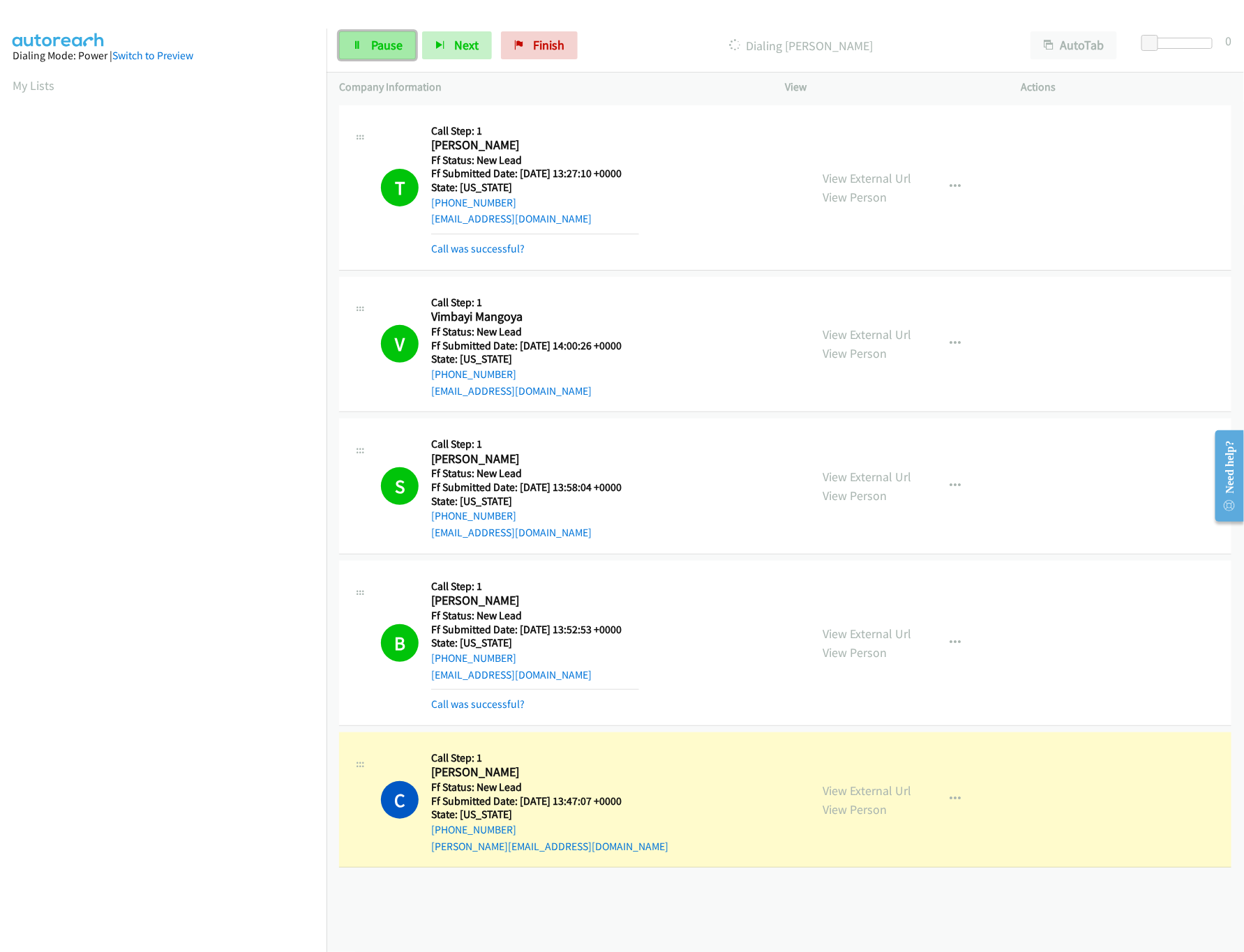
click at [386, 50] on span "Pause" at bounding box center [387, 44] width 31 height 16
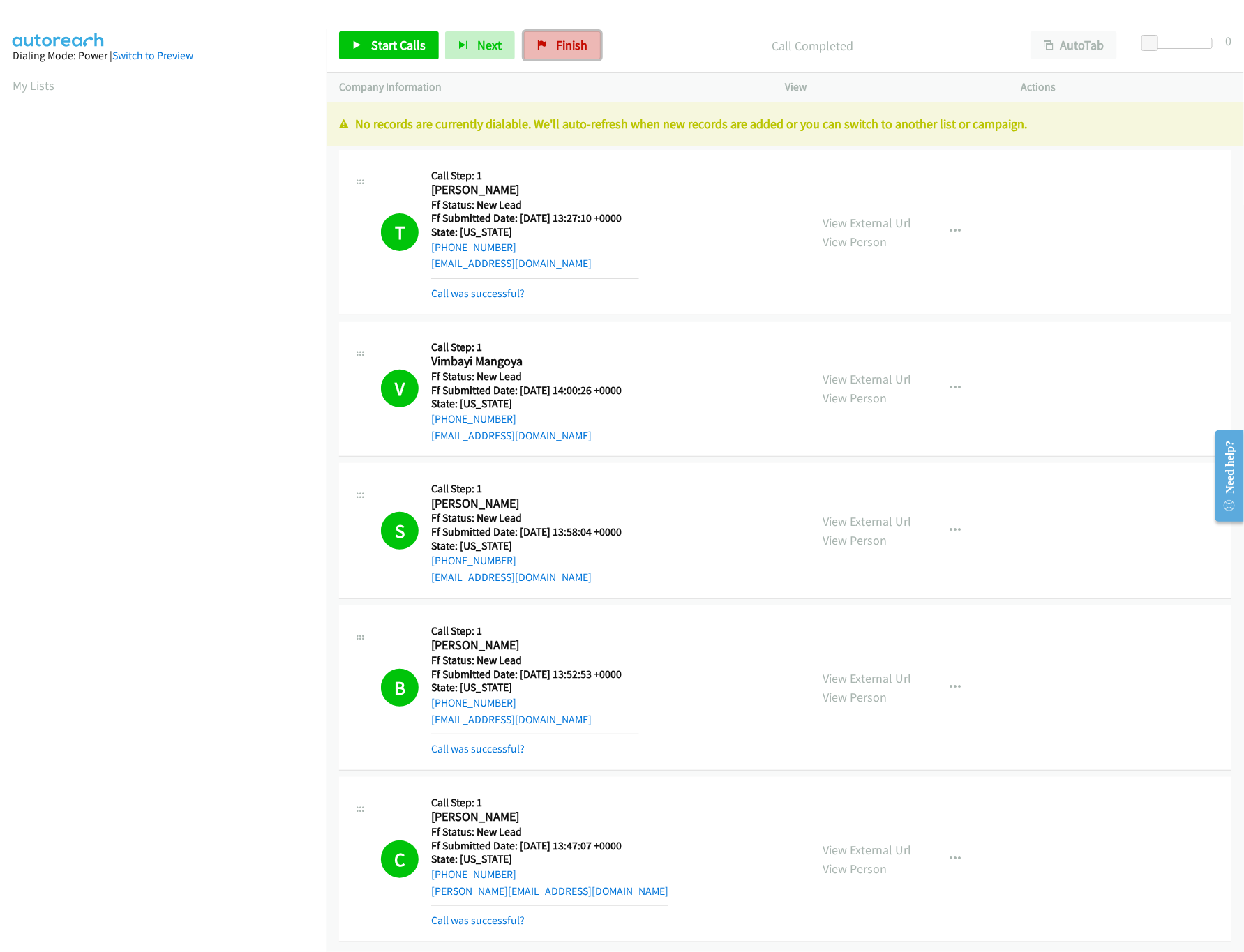
click at [598, 37] on link "Finish" at bounding box center [562, 45] width 77 height 28
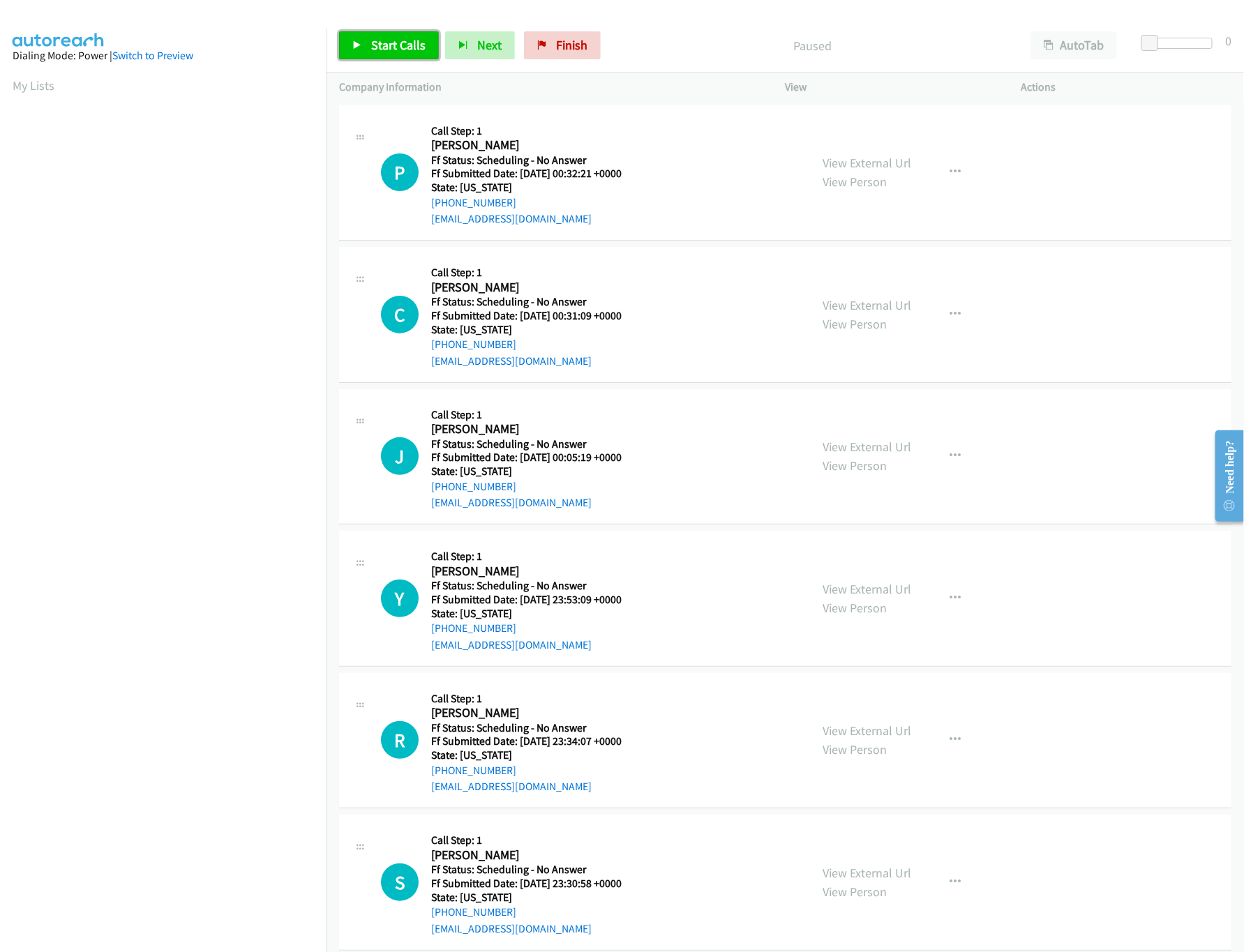
click at [383, 50] on span "Start Calls" at bounding box center [399, 44] width 54 height 16
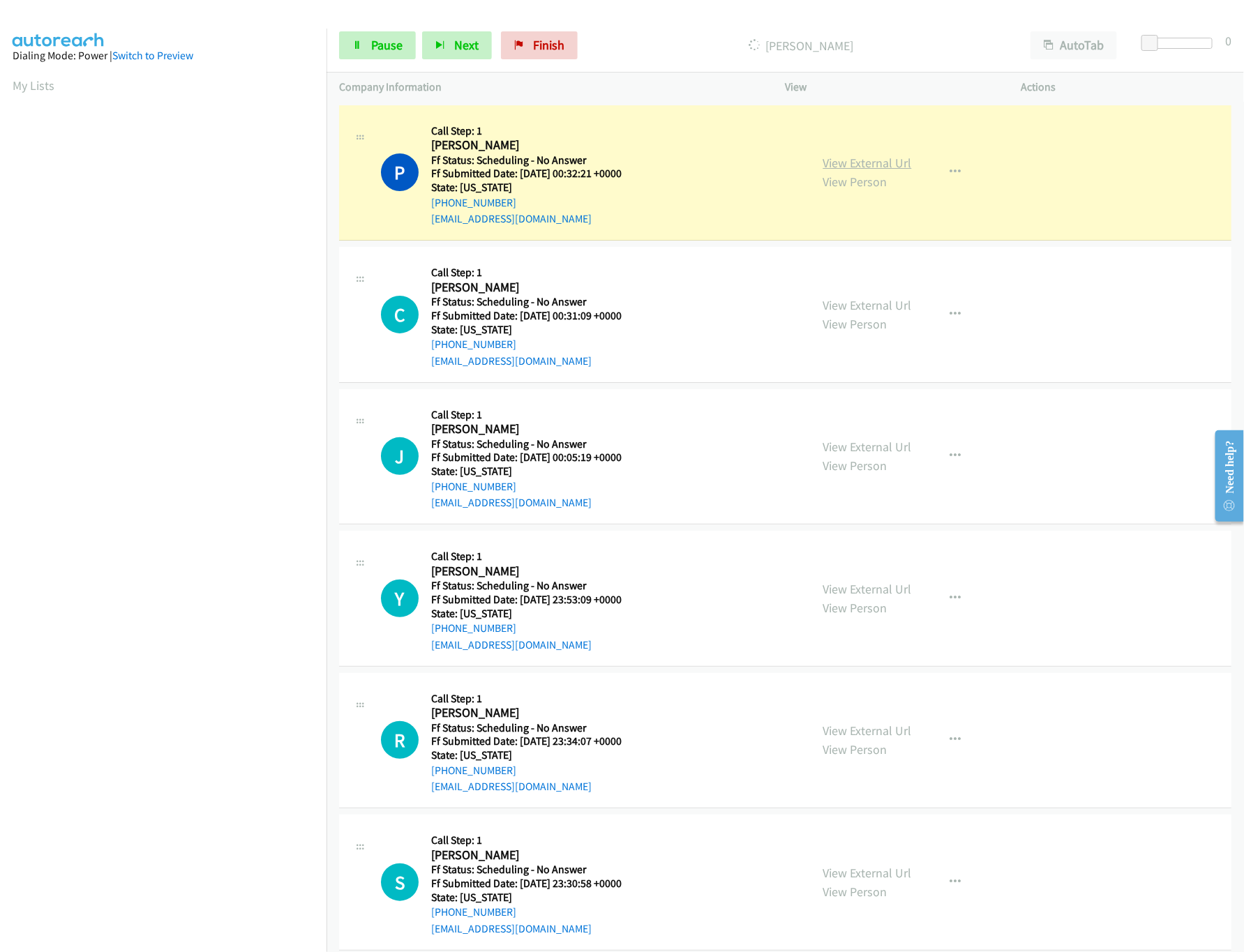
click at [826, 160] on link "View External Url" at bounding box center [867, 162] width 88 height 16
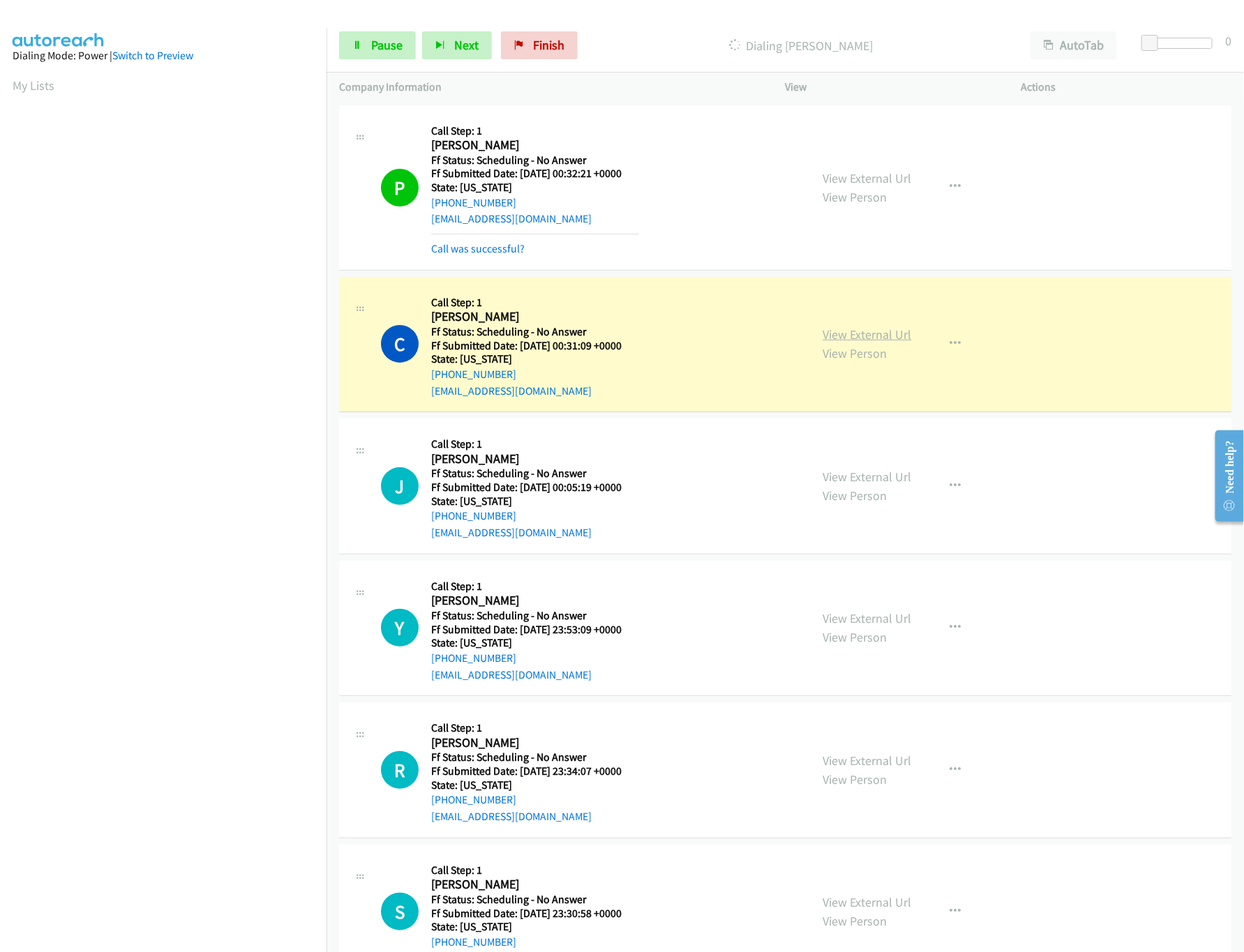
click at [840, 339] on link "View External Url" at bounding box center [867, 334] width 88 height 16
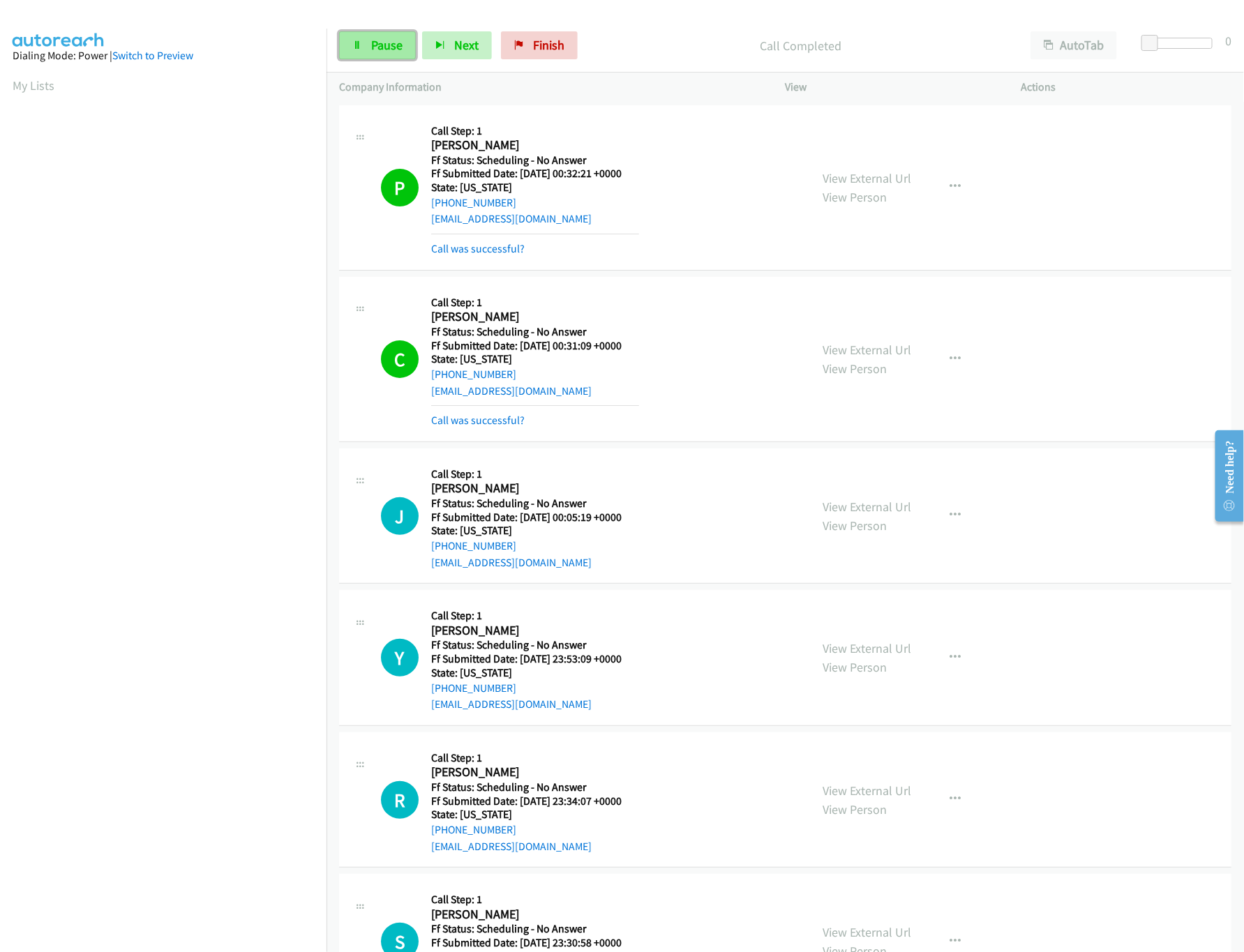
click at [383, 44] on span "Pause" at bounding box center [387, 44] width 31 height 16
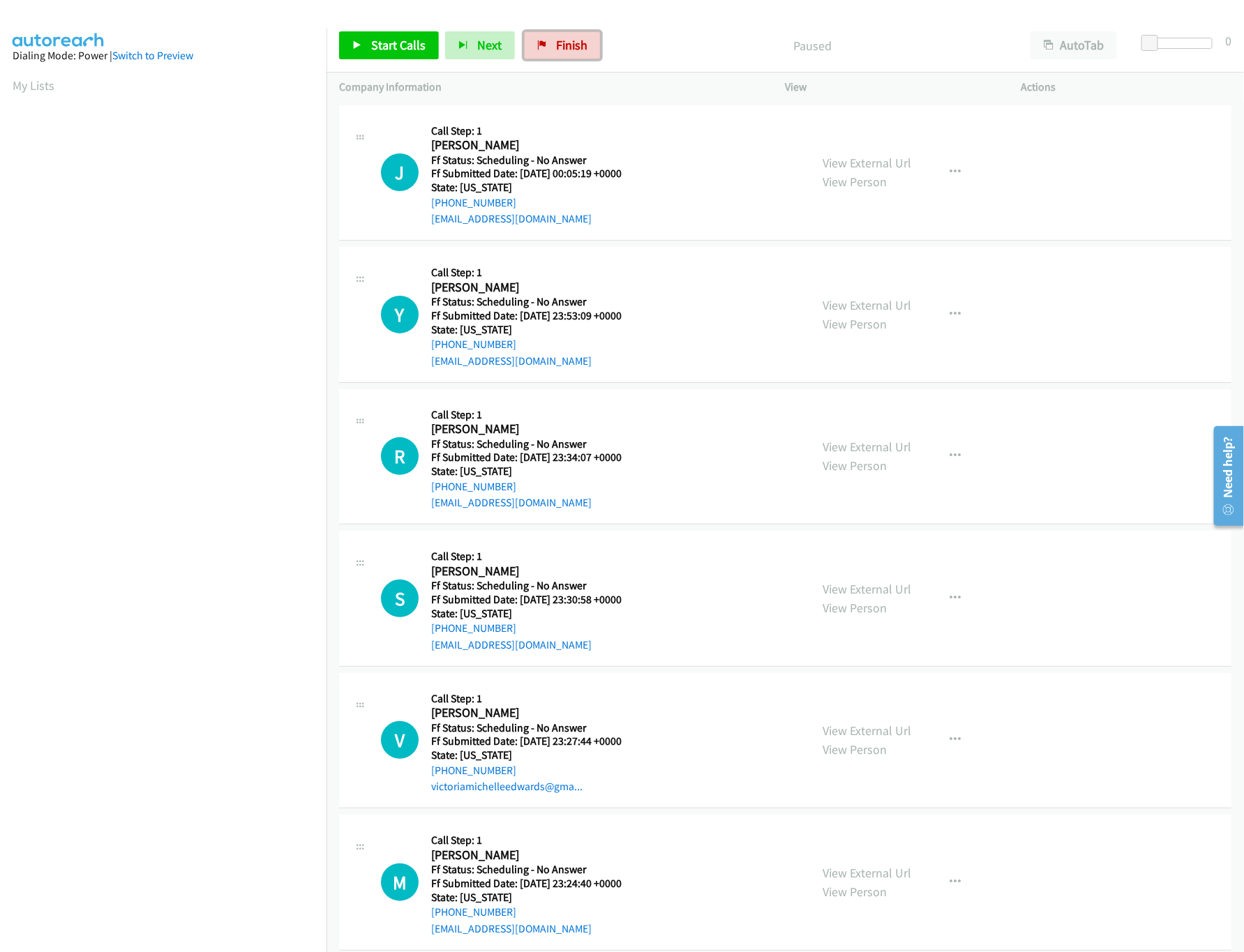
click at [548, 36] on link "Finish" at bounding box center [562, 45] width 77 height 28
